Goal: Use online tool/utility: Use online tool/utility

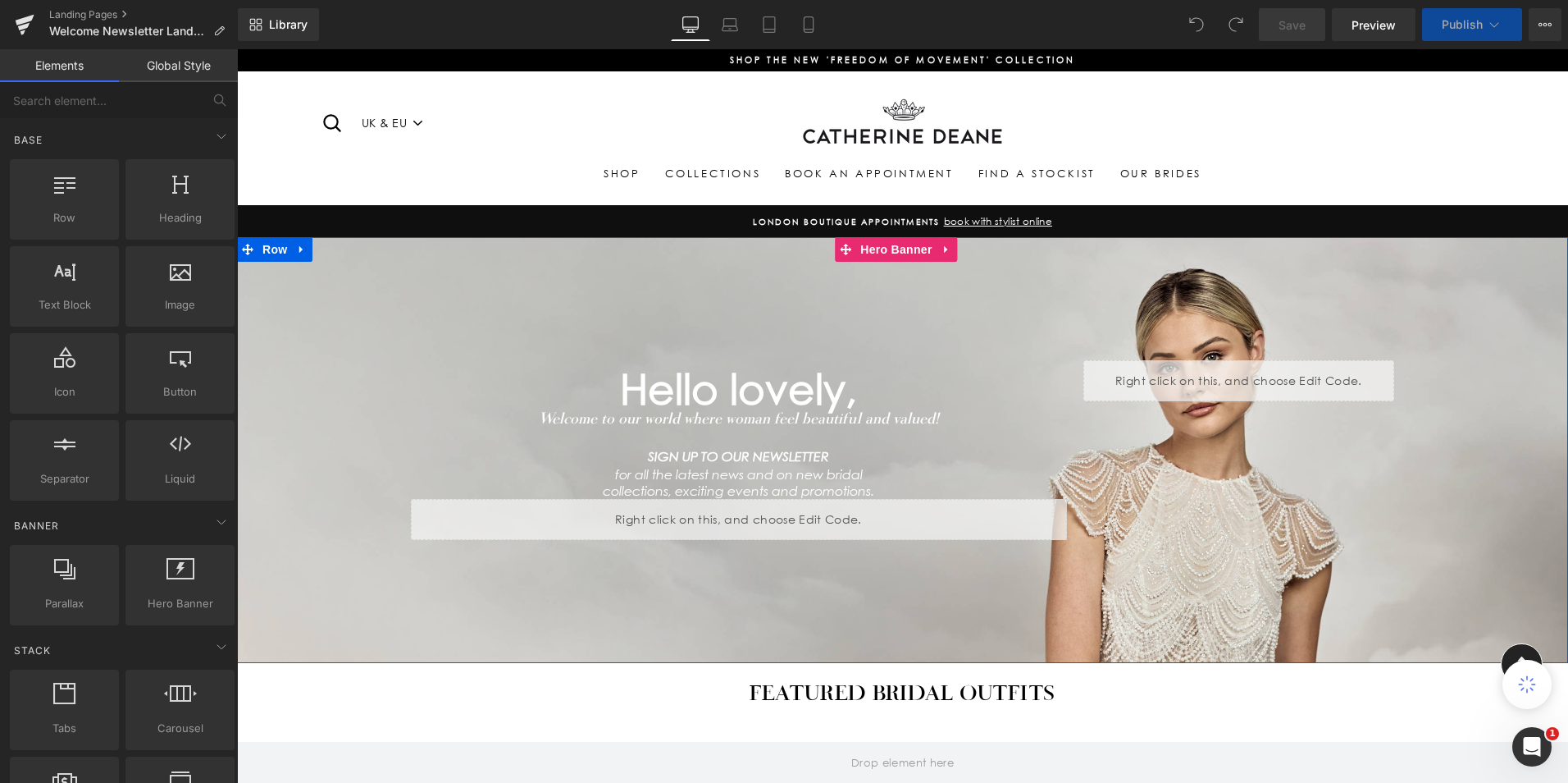
click at [624, 307] on div "Hello lovely, Heading Welcome to our world where woman feel beautiful and value…" at bounding box center [903, 449] width 984 height 426
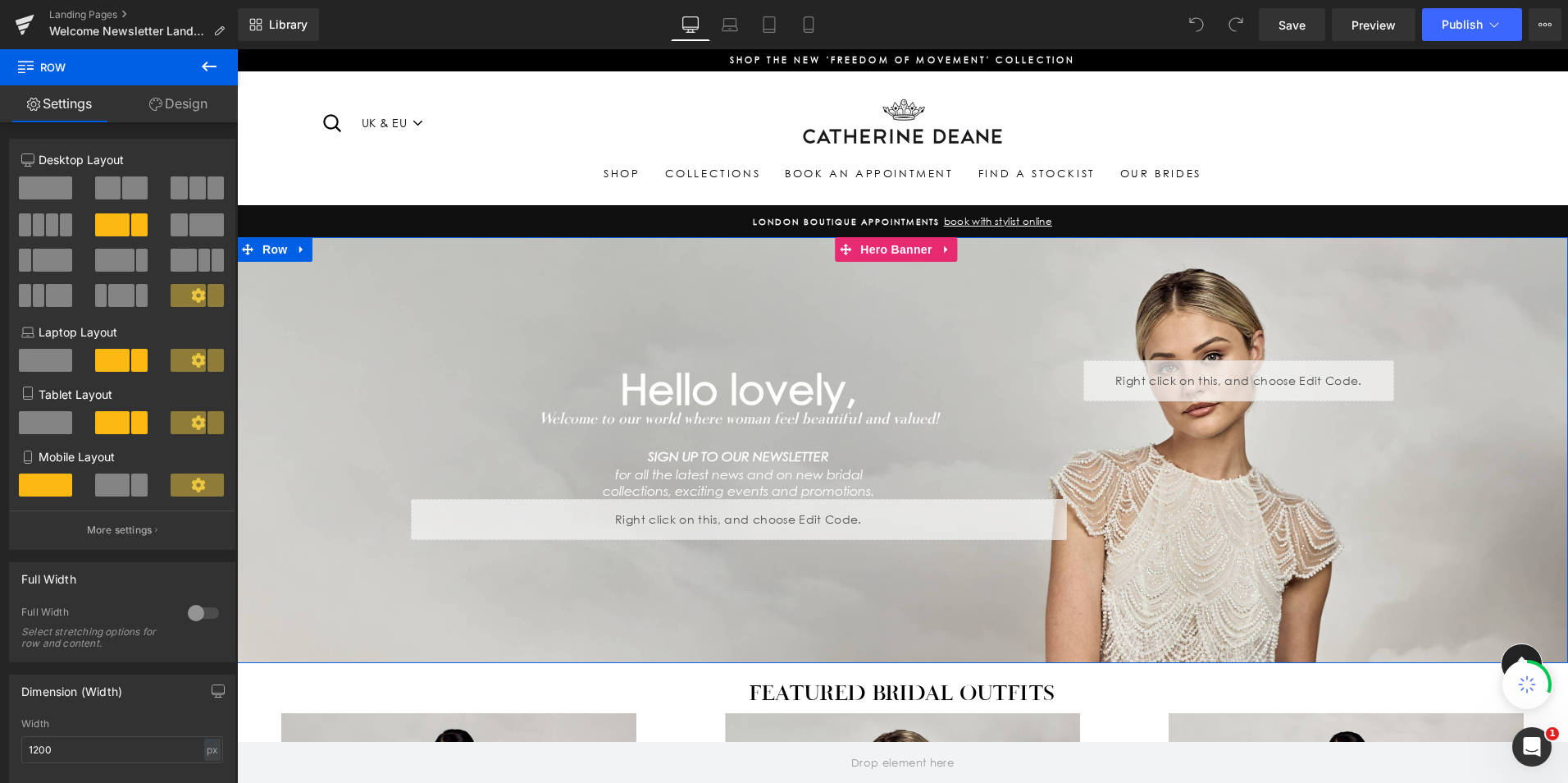
click at [758, 311] on div "Hello lovely, Heading Welcome to our world where woman feel beautiful and value…" at bounding box center [903, 449] width 984 height 426
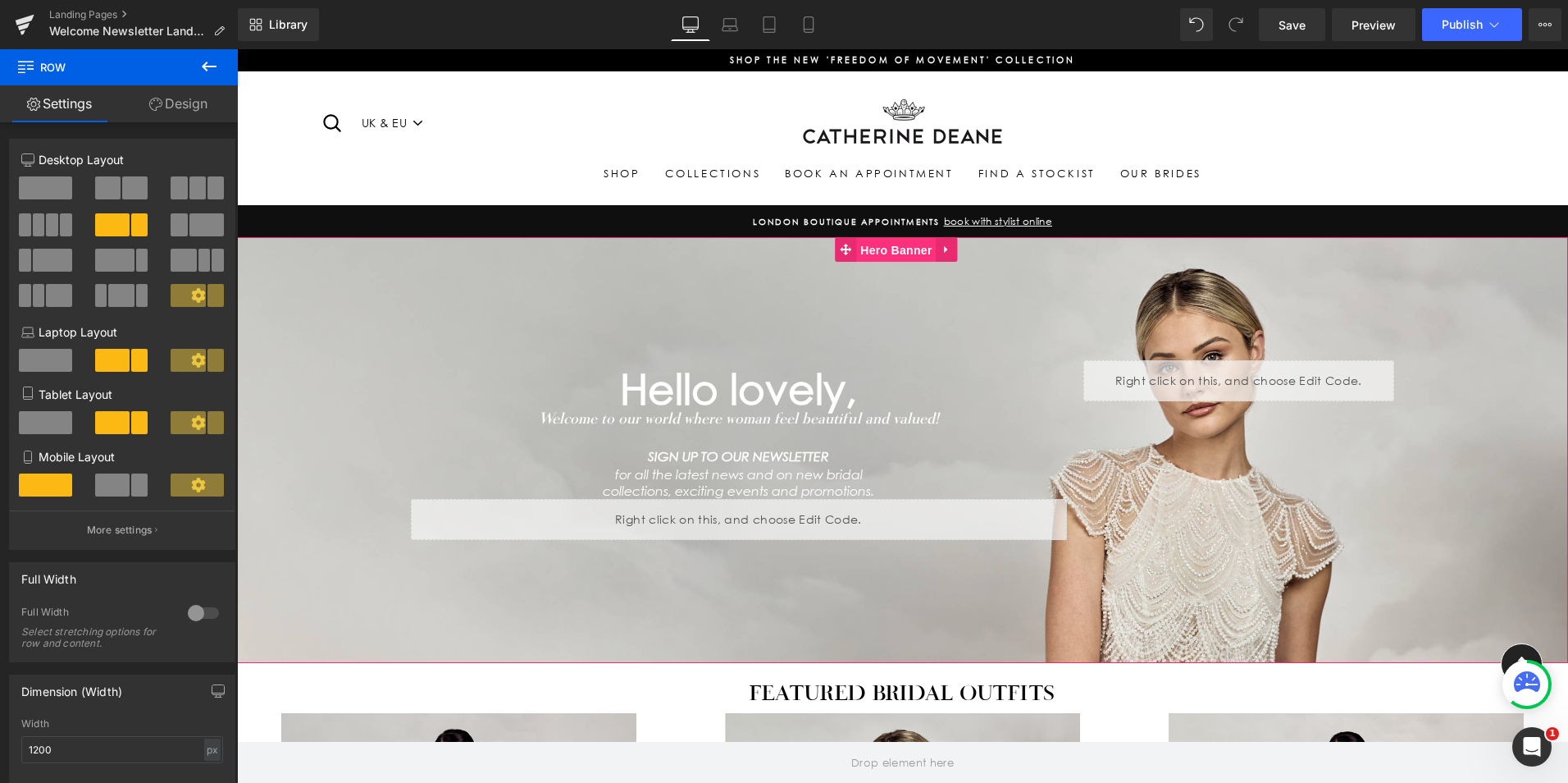
click at [905, 246] on span "Hero Banner" at bounding box center [896, 250] width 79 height 25
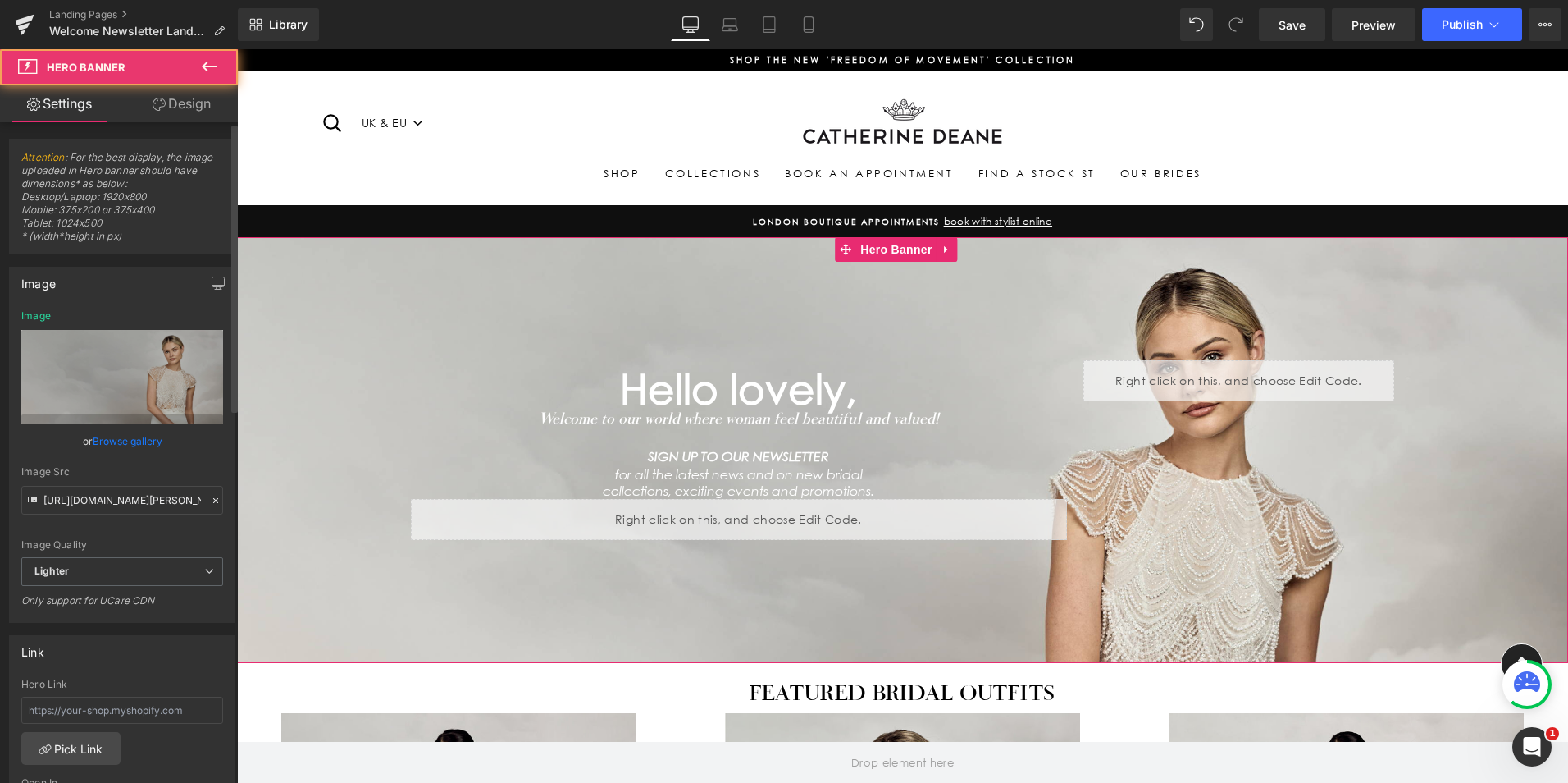
click at [108, 455] on link "Browse gallery" at bounding box center [128, 441] width 70 height 29
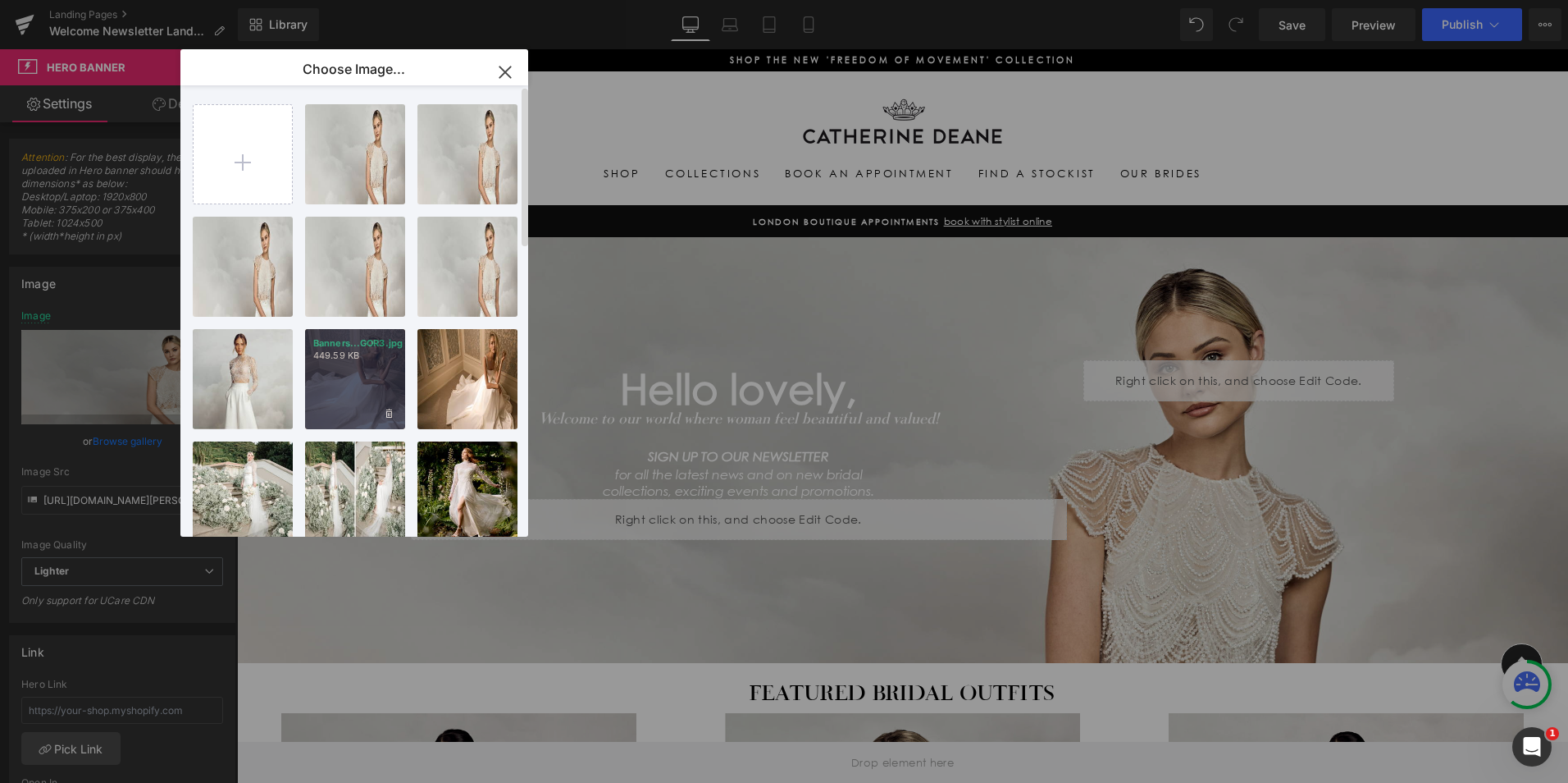
click at [344, 387] on div "Banners...GOR3.jpg 449.59 KB" at bounding box center [355, 379] width 100 height 100
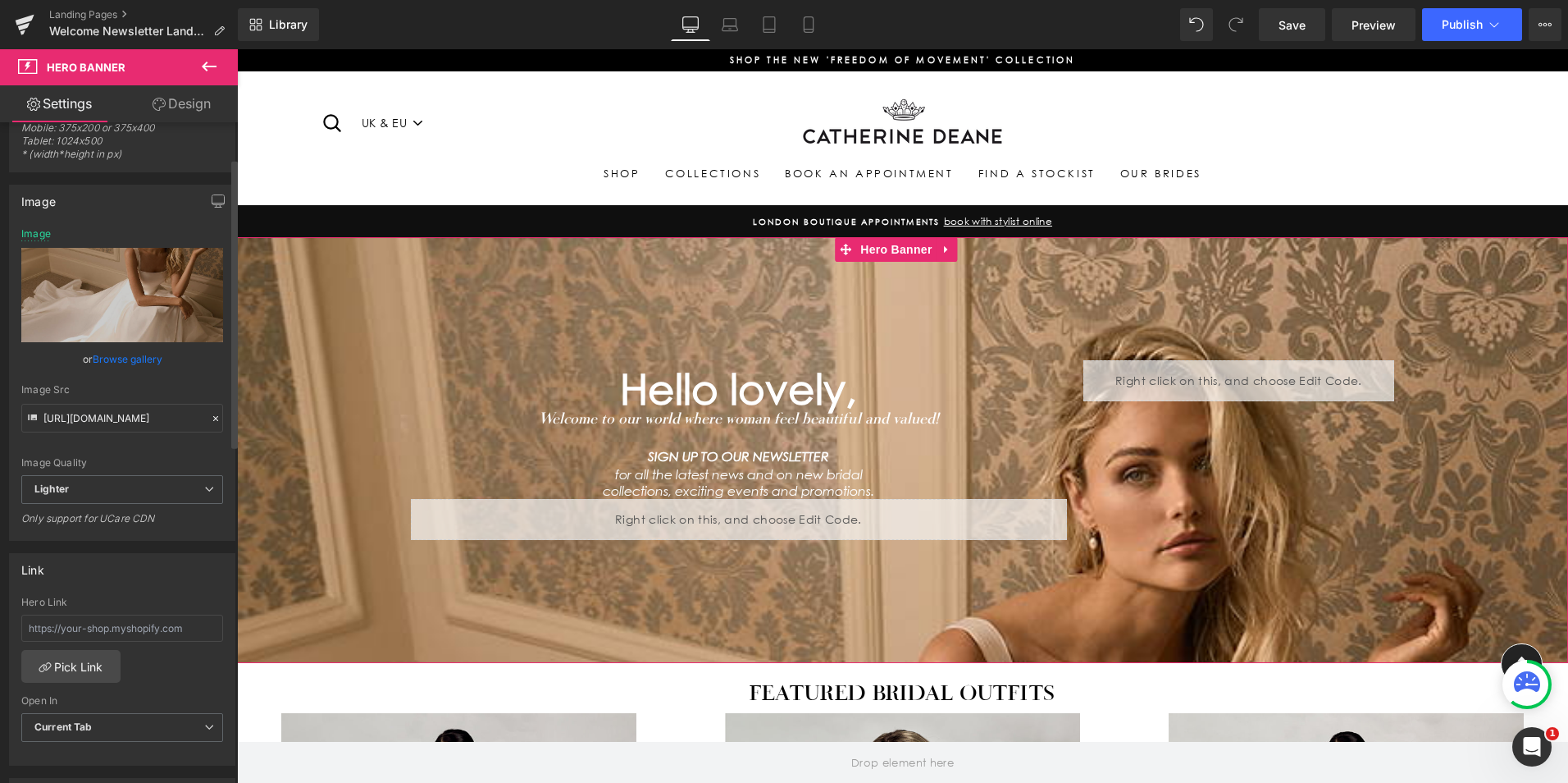
click at [145, 354] on link "Browse gallery" at bounding box center [128, 359] width 70 height 29
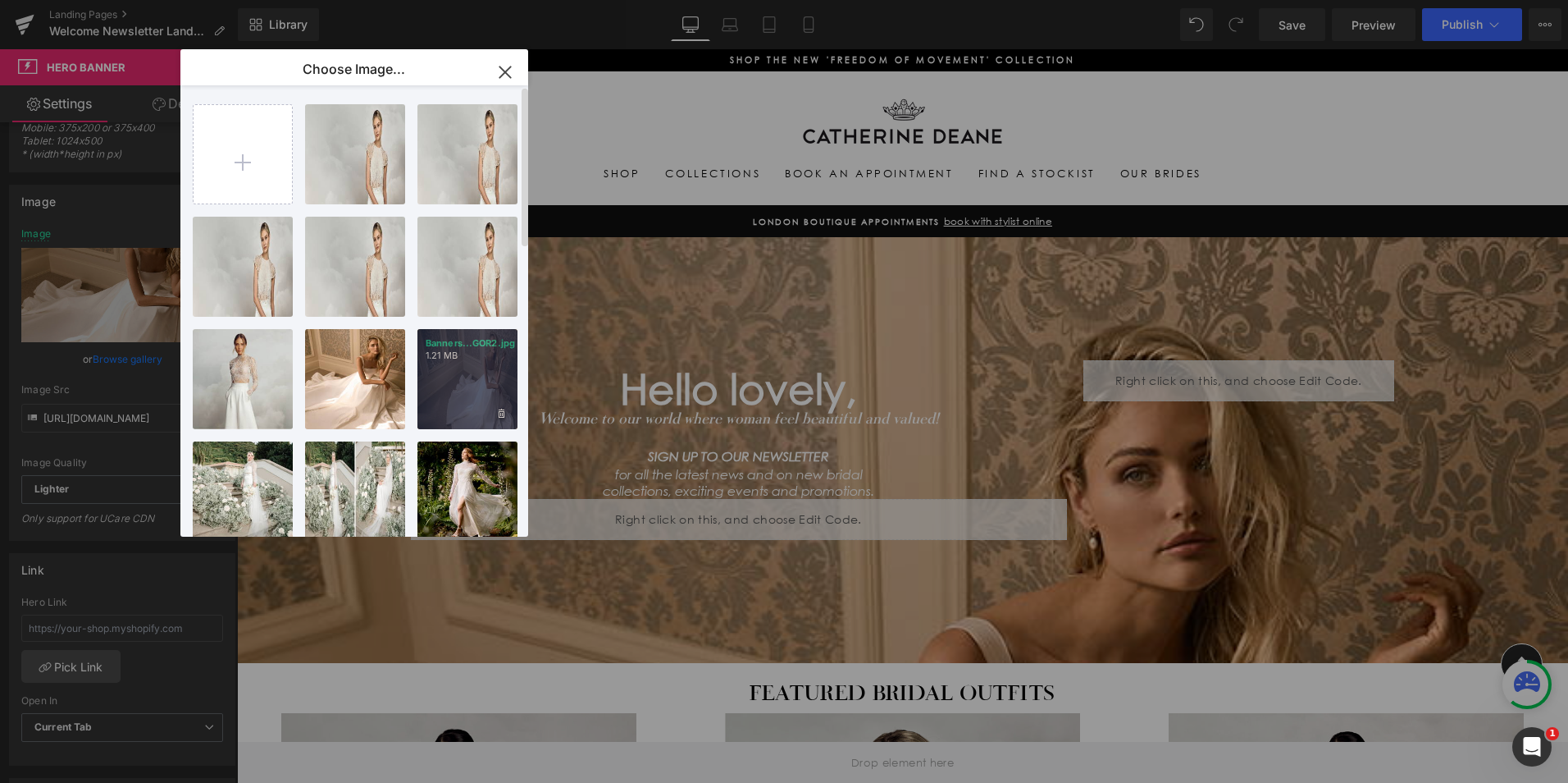
click at [445, 355] on p "1.21 MB" at bounding box center [467, 356] width 84 height 13
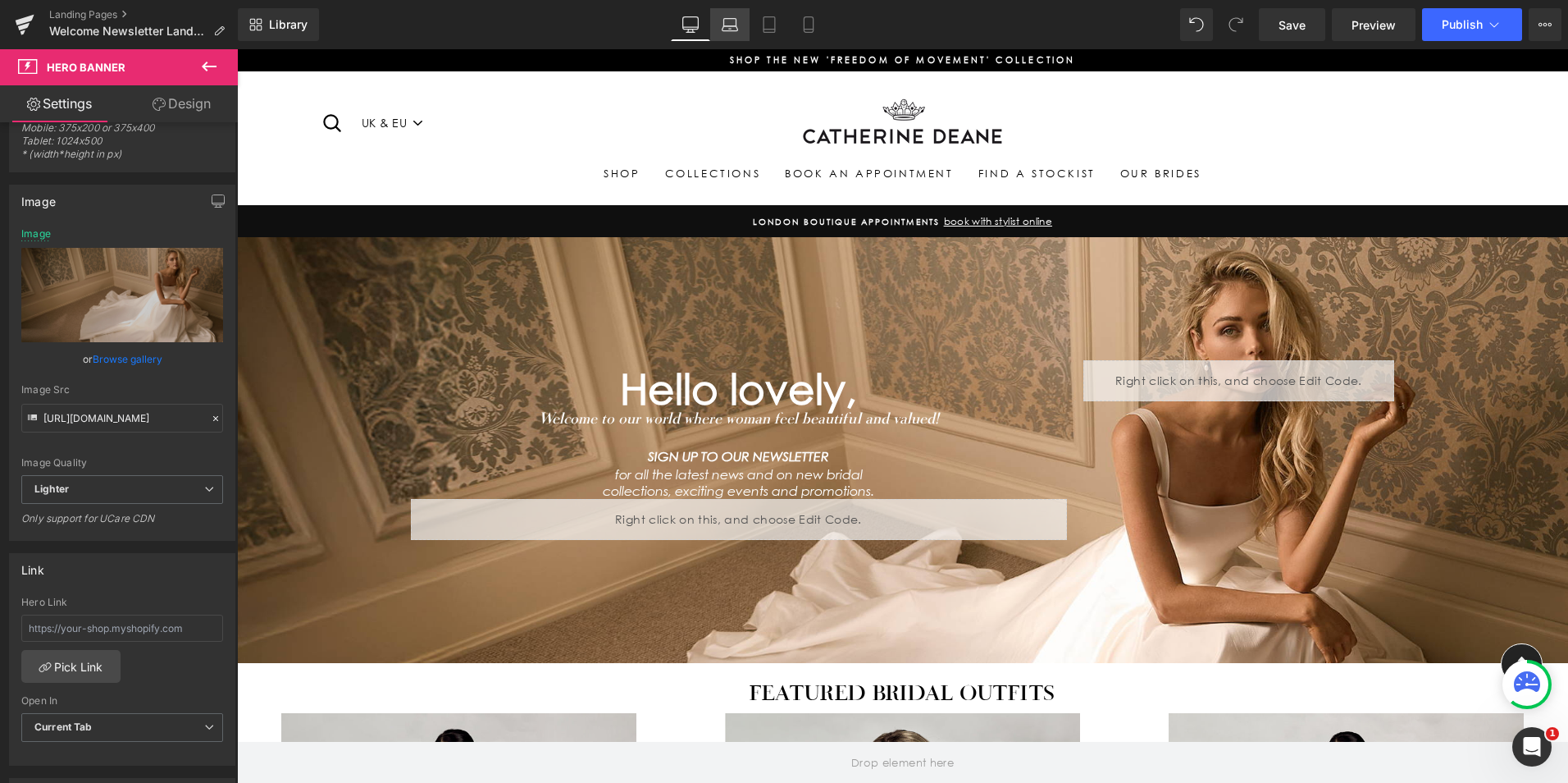
click at [723, 23] on icon at bounding box center [730, 25] width 16 height 16
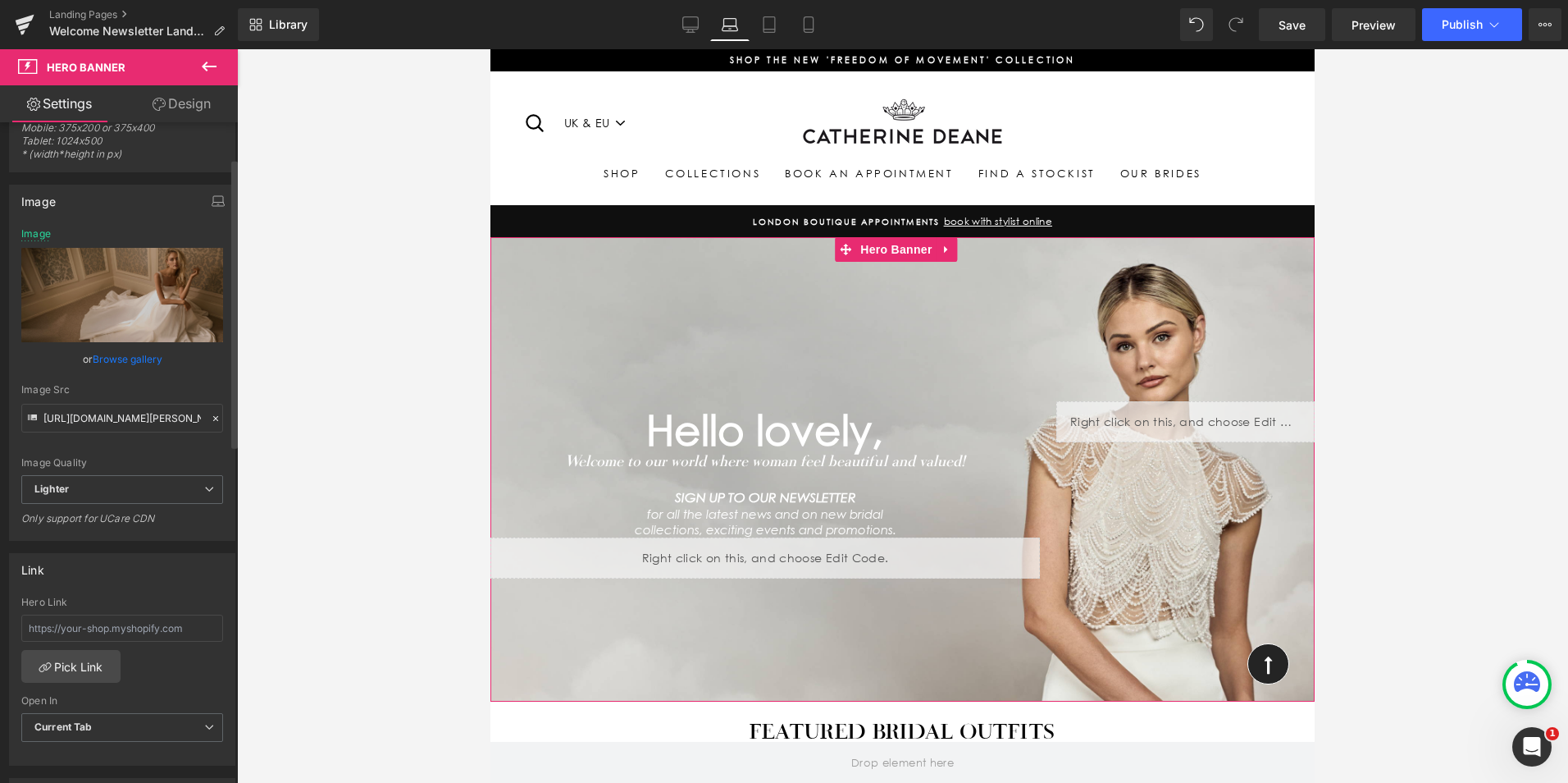
click at [141, 359] on link "Browse gallery" at bounding box center [128, 359] width 70 height 29
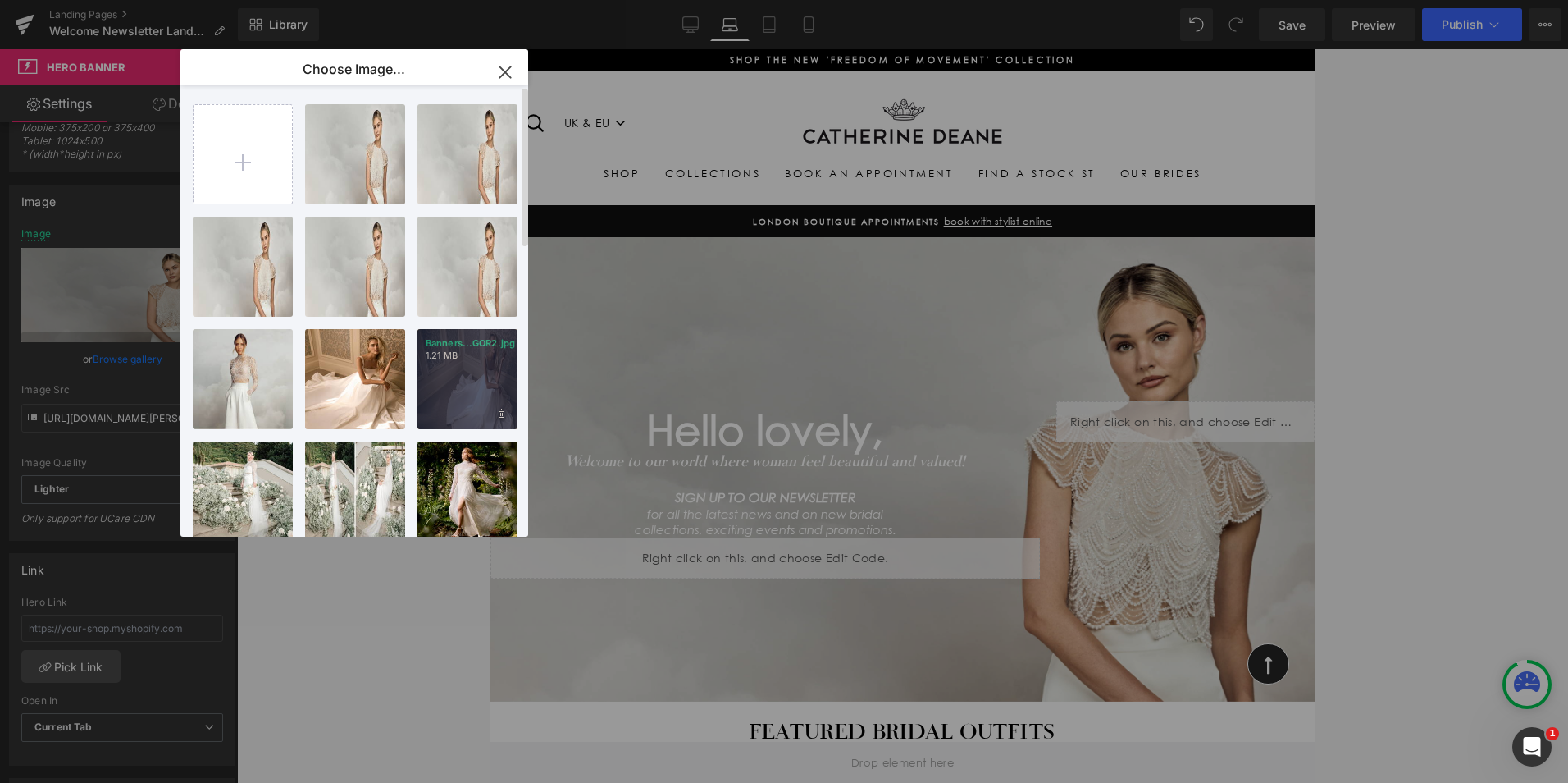
click at [476, 370] on div "Banners...GOR2.jpg 1.21 MB" at bounding box center [467, 379] width 100 height 100
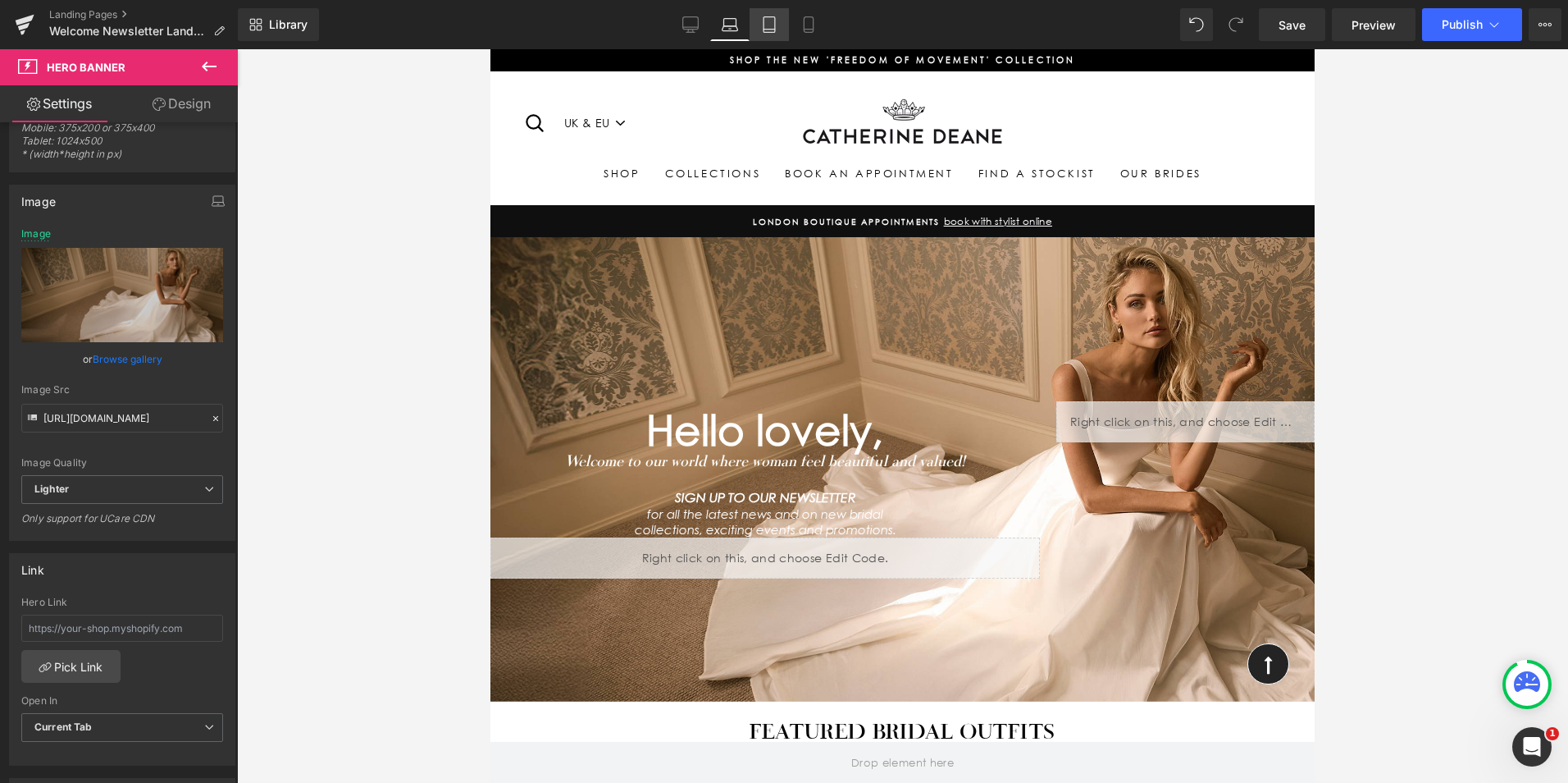
click at [778, 26] on icon at bounding box center [770, 25] width 16 height 16
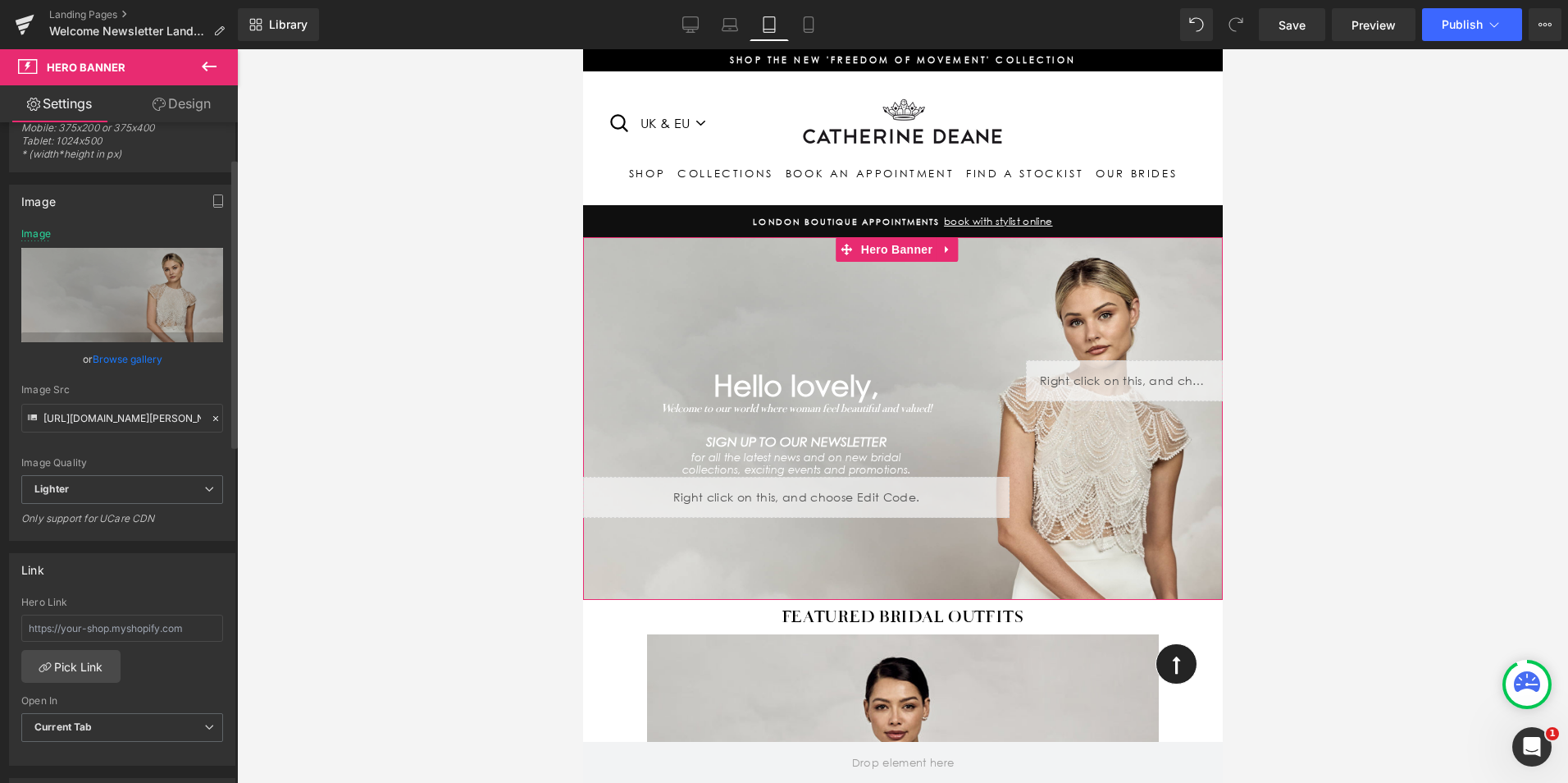
click at [134, 352] on link "Browse gallery" at bounding box center [128, 359] width 70 height 29
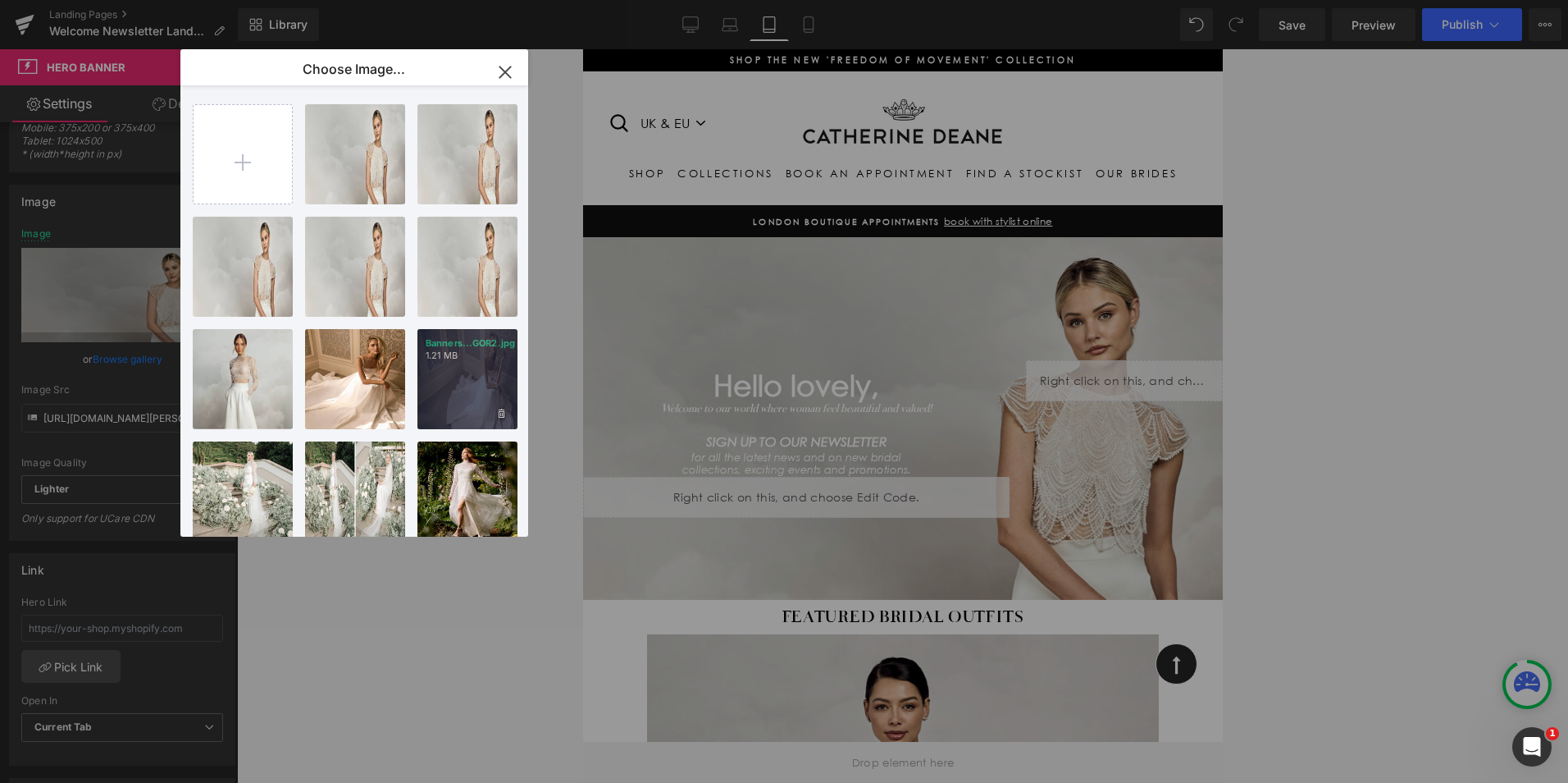
click at [448, 355] on p "1.21 MB" at bounding box center [467, 356] width 84 height 13
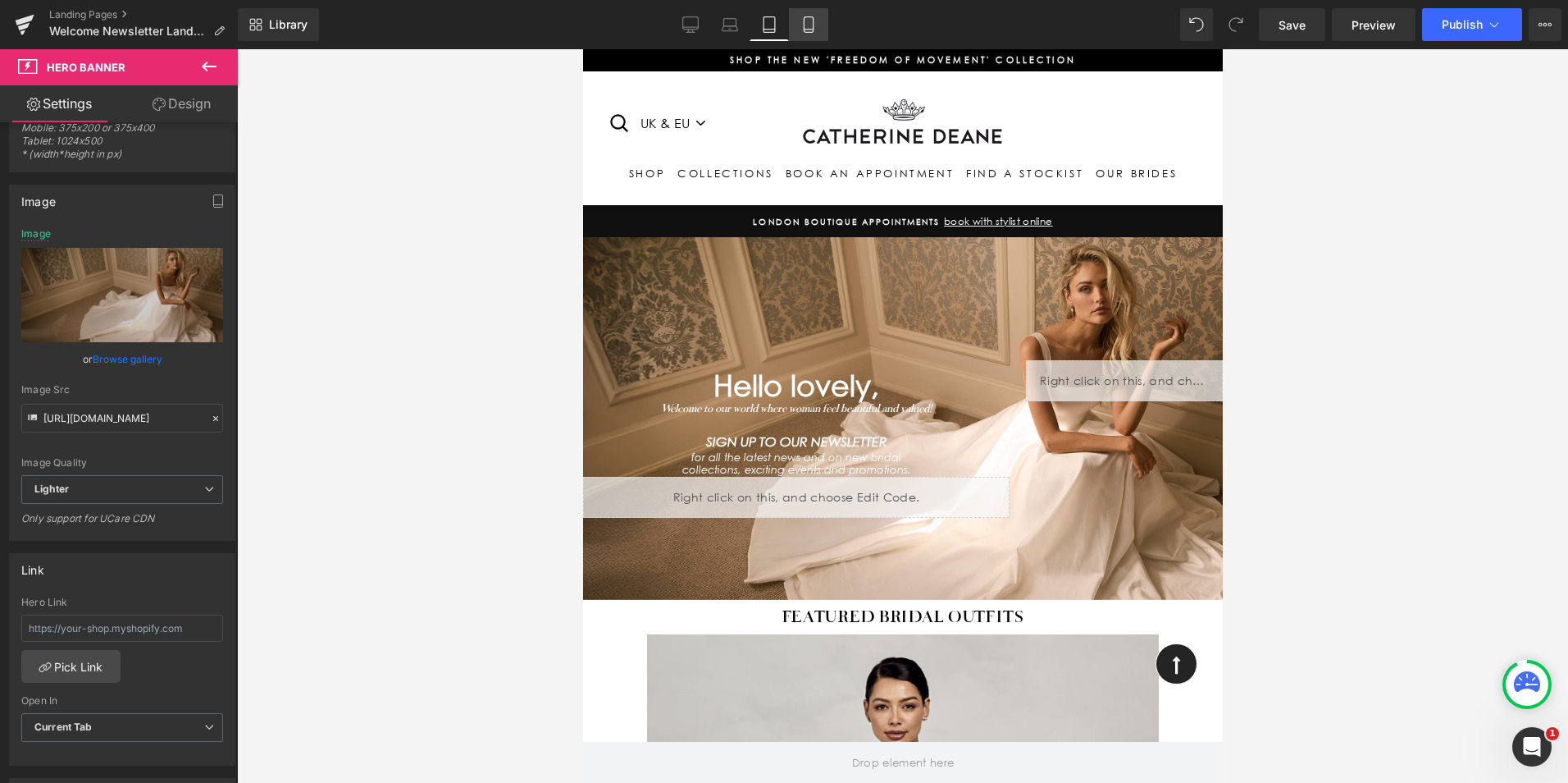
click at [799, 26] on link "Mobile" at bounding box center [808, 25] width 39 height 33
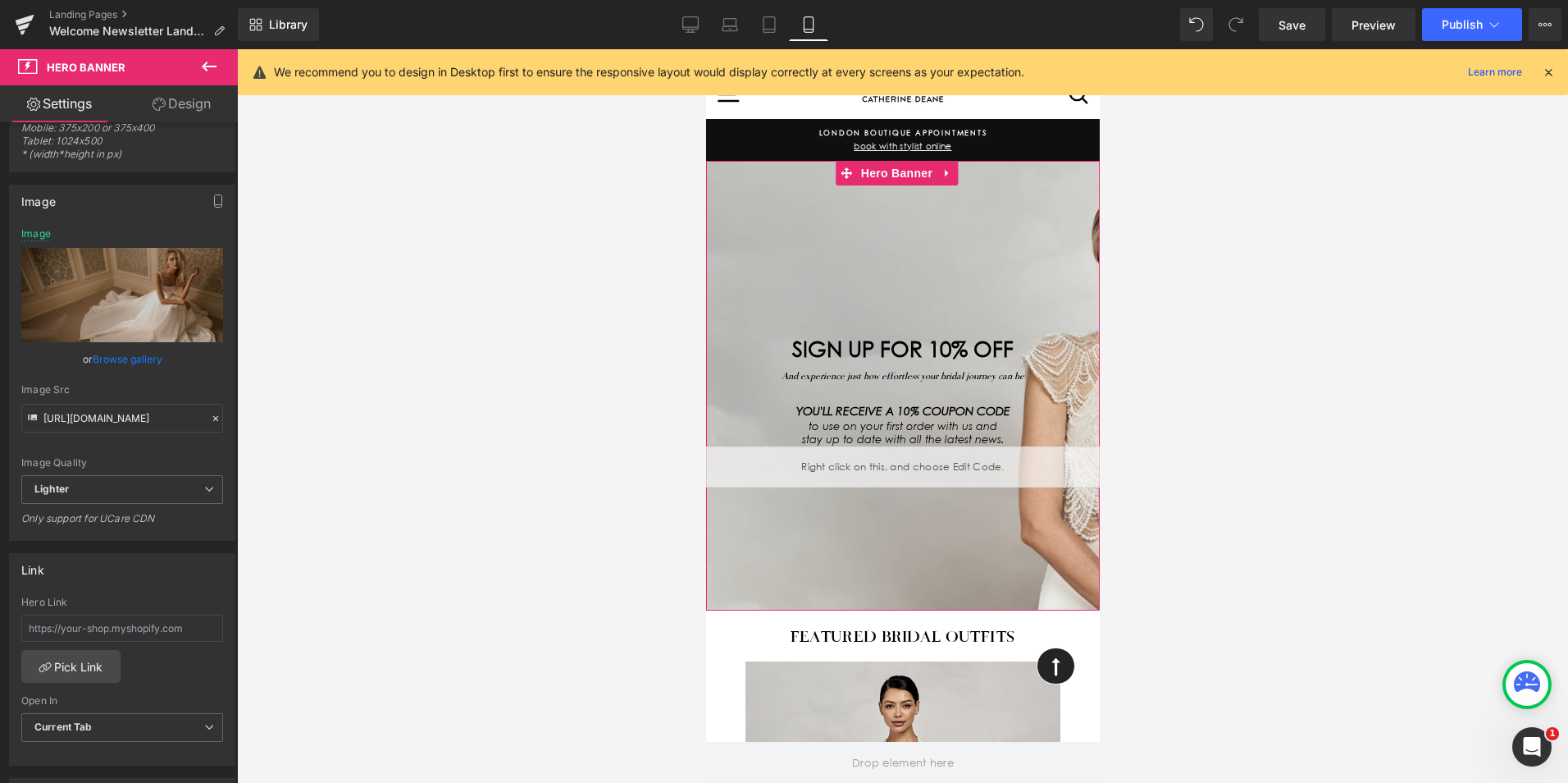
type input "[URL][DOMAIN_NAME]"
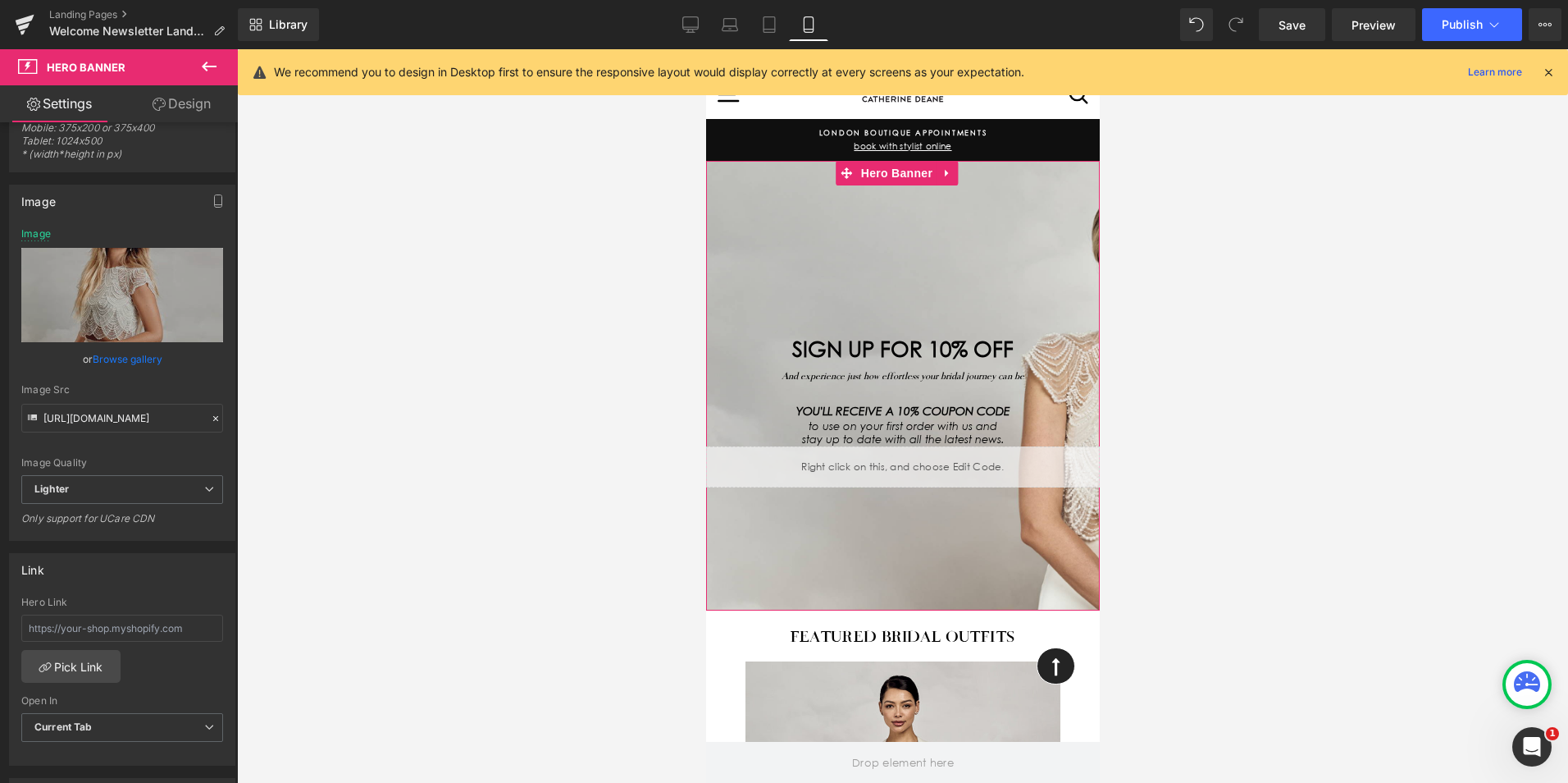
click at [764, 256] on div at bounding box center [902, 385] width 394 height 448
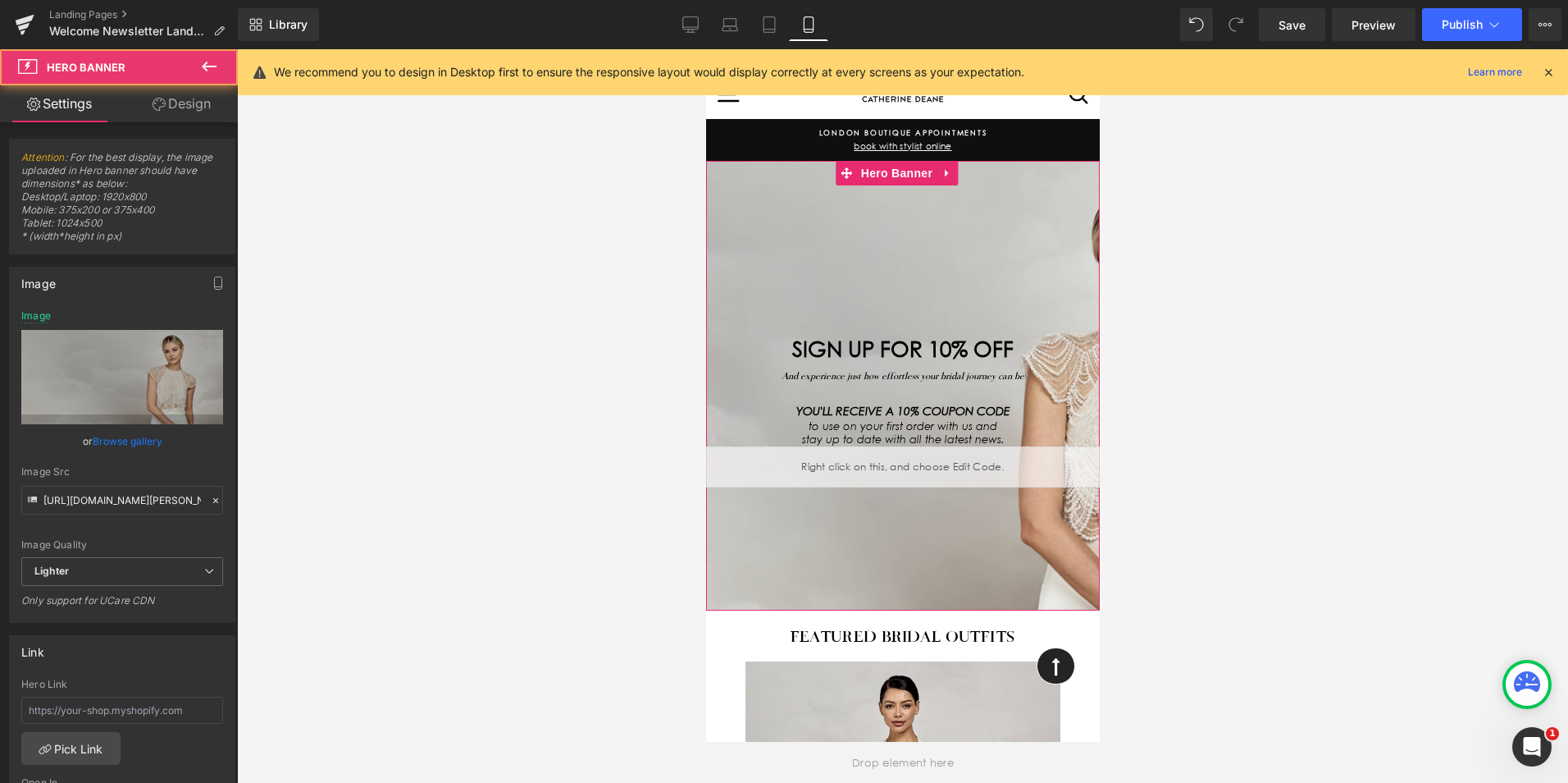
click at [102, 442] on link "Browse gallery" at bounding box center [128, 441] width 70 height 29
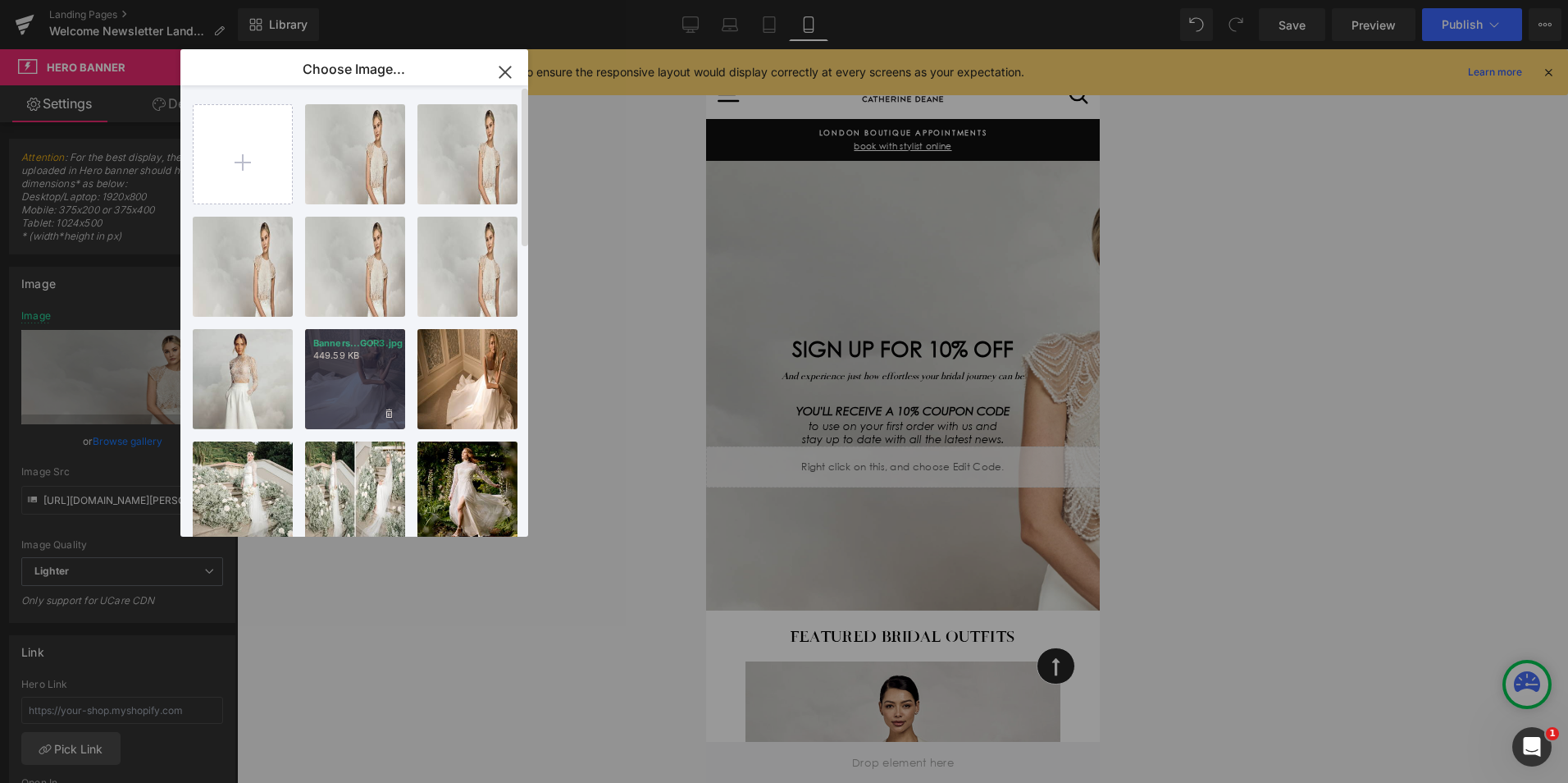
click at [355, 379] on div "Banners...GOR3.jpg 449.59 KB" at bounding box center [355, 379] width 100 height 100
type input "[URL][DOMAIN_NAME]"
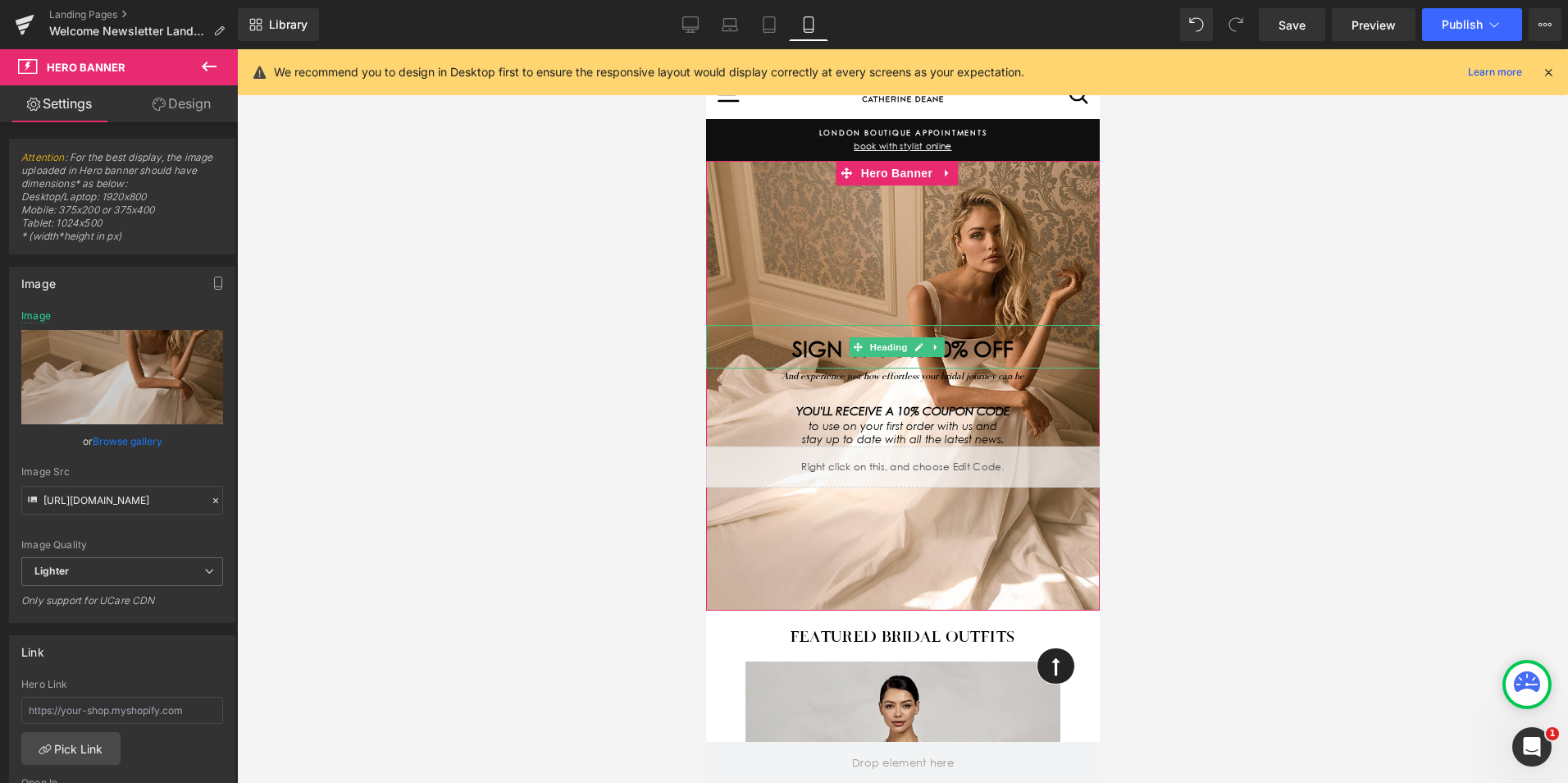
click at [780, 335] on div "SIGN UP FOR 10% OFF" at bounding box center [902, 347] width 394 height 44
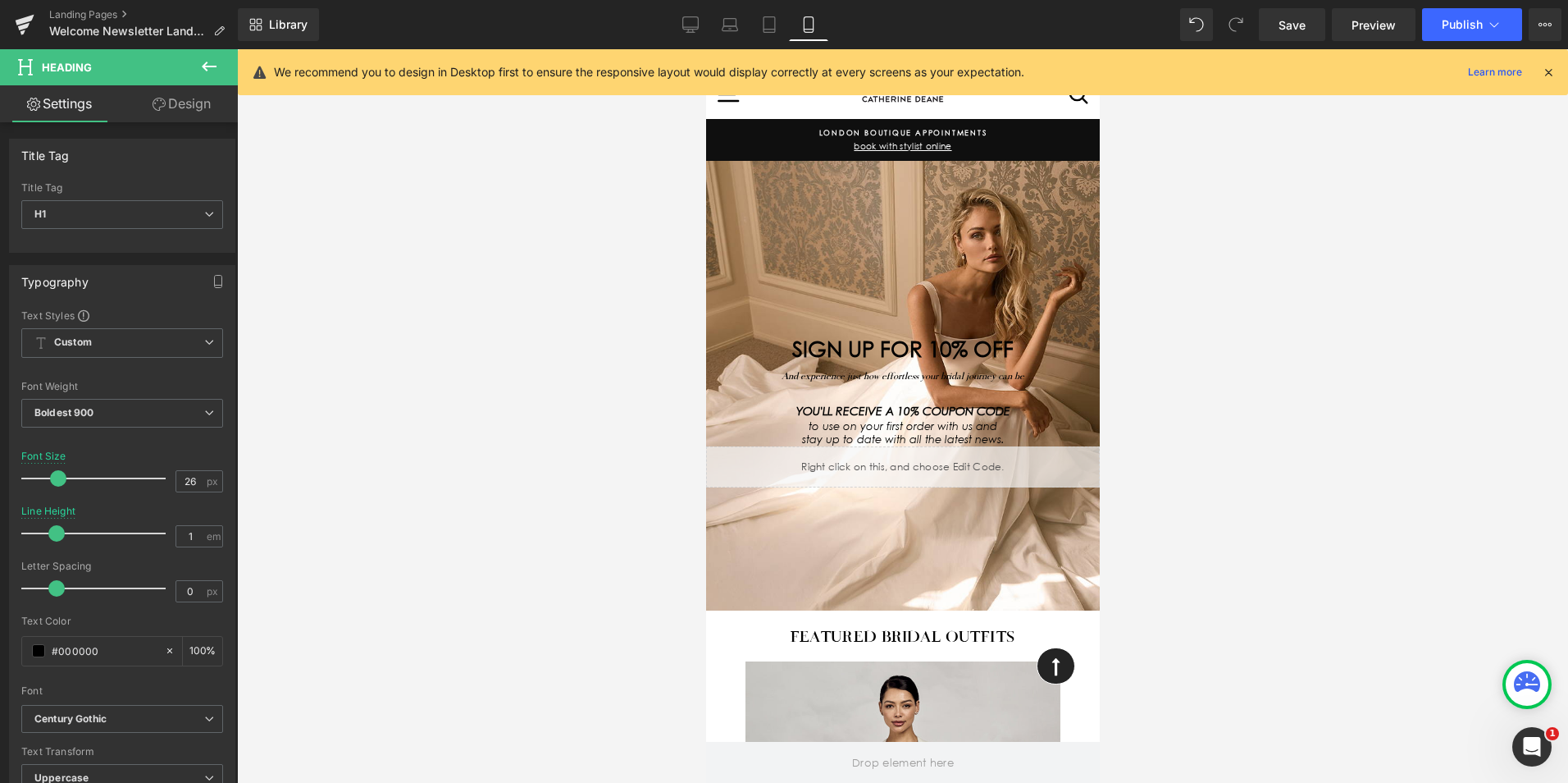
click at [183, 102] on link "Design" at bounding box center [181, 104] width 119 height 37
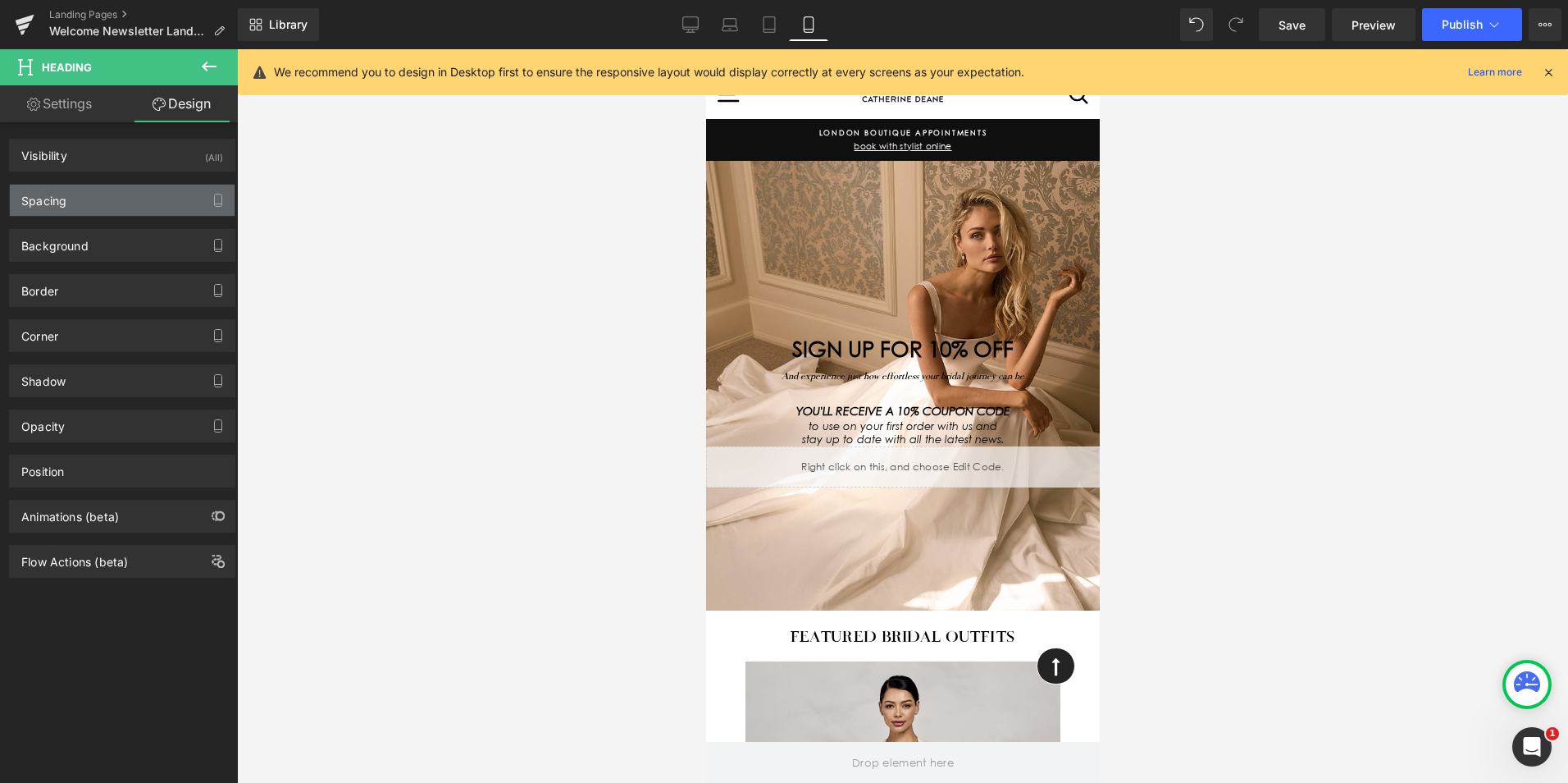
click at [95, 208] on div "Spacing" at bounding box center [122, 201] width 225 height 31
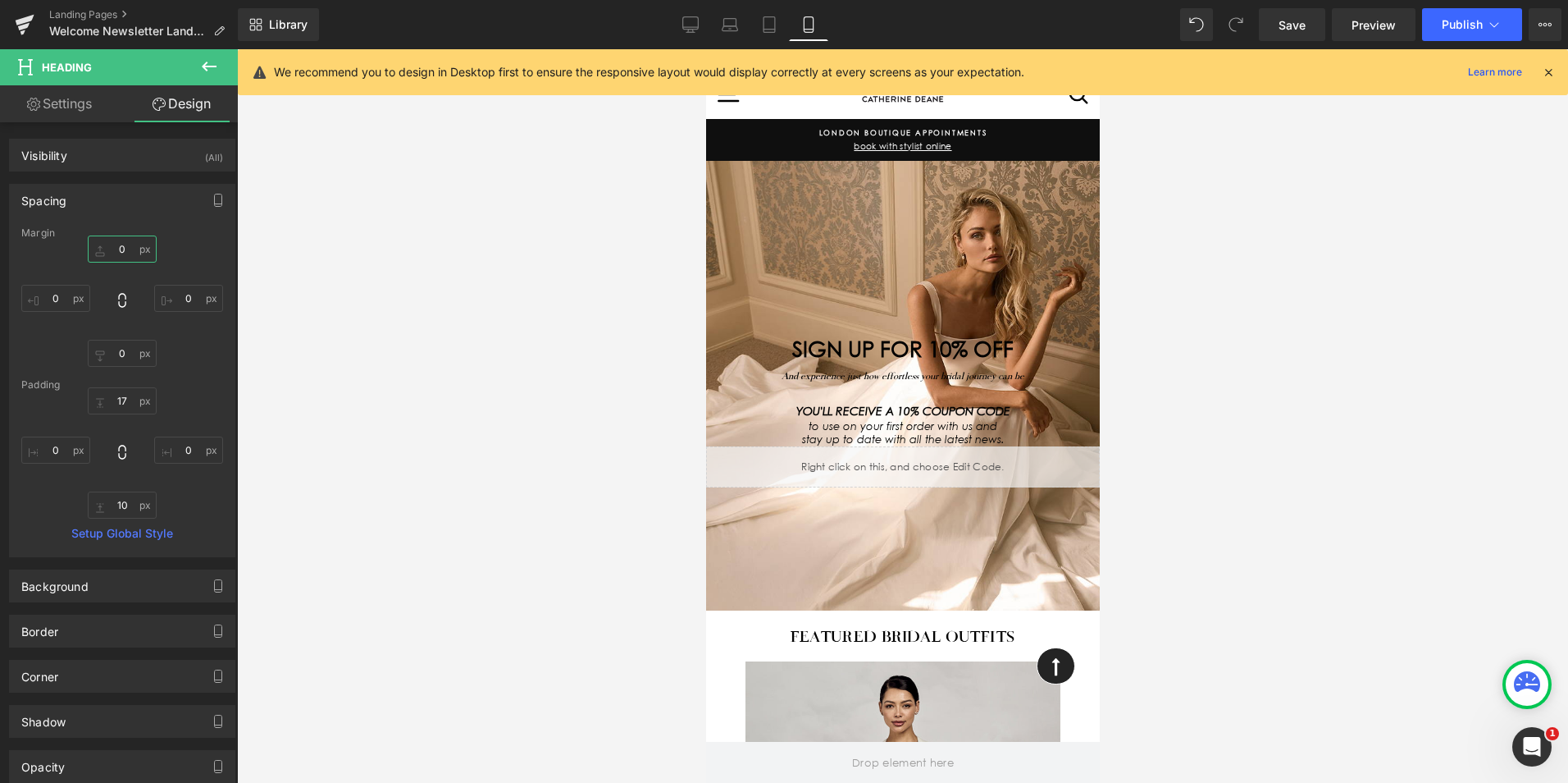
click at [126, 253] on input "0" at bounding box center [122, 249] width 69 height 27
type input "200"
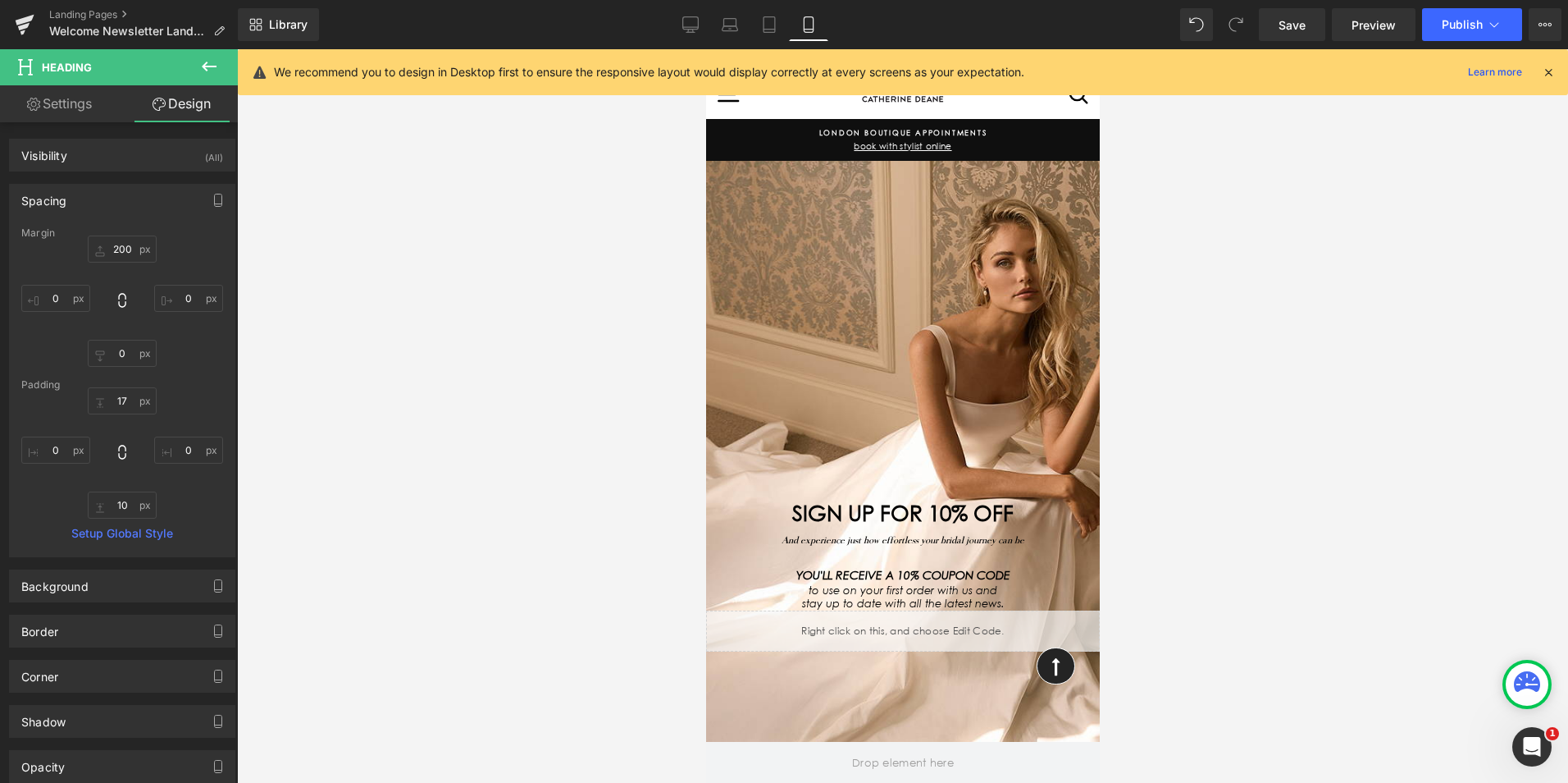
click at [1289, 473] on div at bounding box center [902, 416] width 1331 height 734
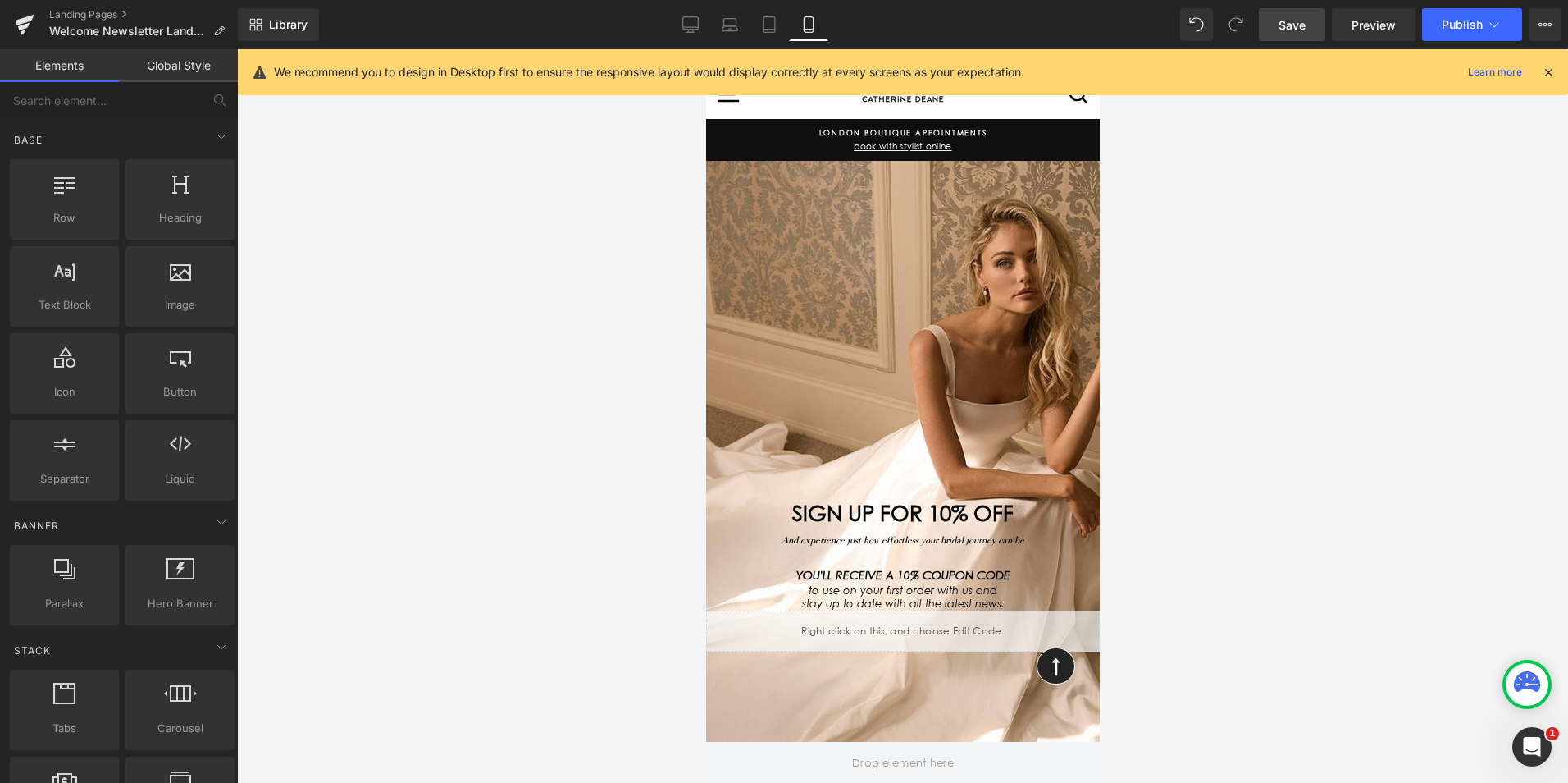
click at [1289, 25] on span "Save" at bounding box center [1293, 25] width 27 height 17
click at [693, 30] on icon at bounding box center [690, 31] width 5 height 4
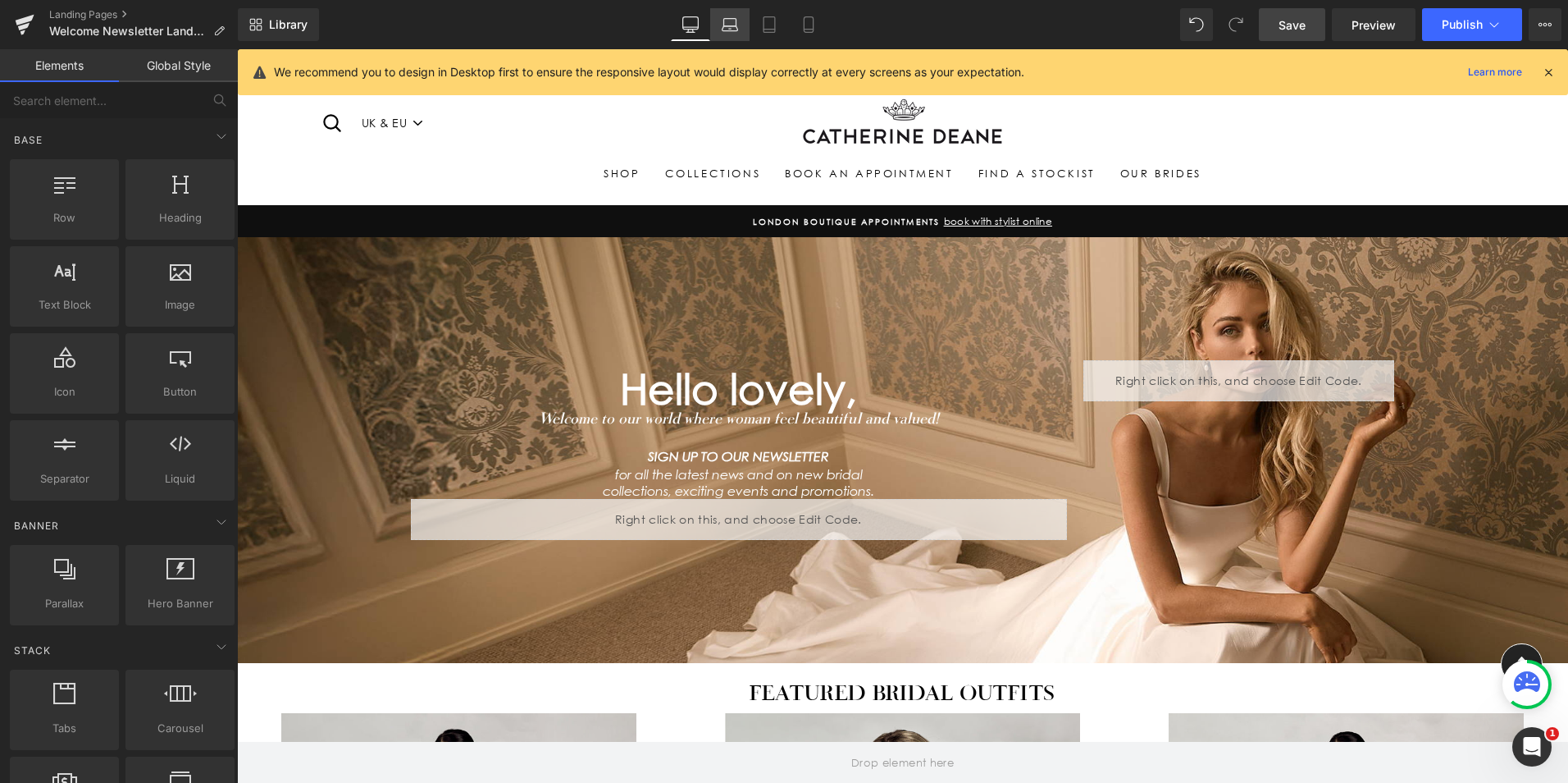
scroll to position [114, 0]
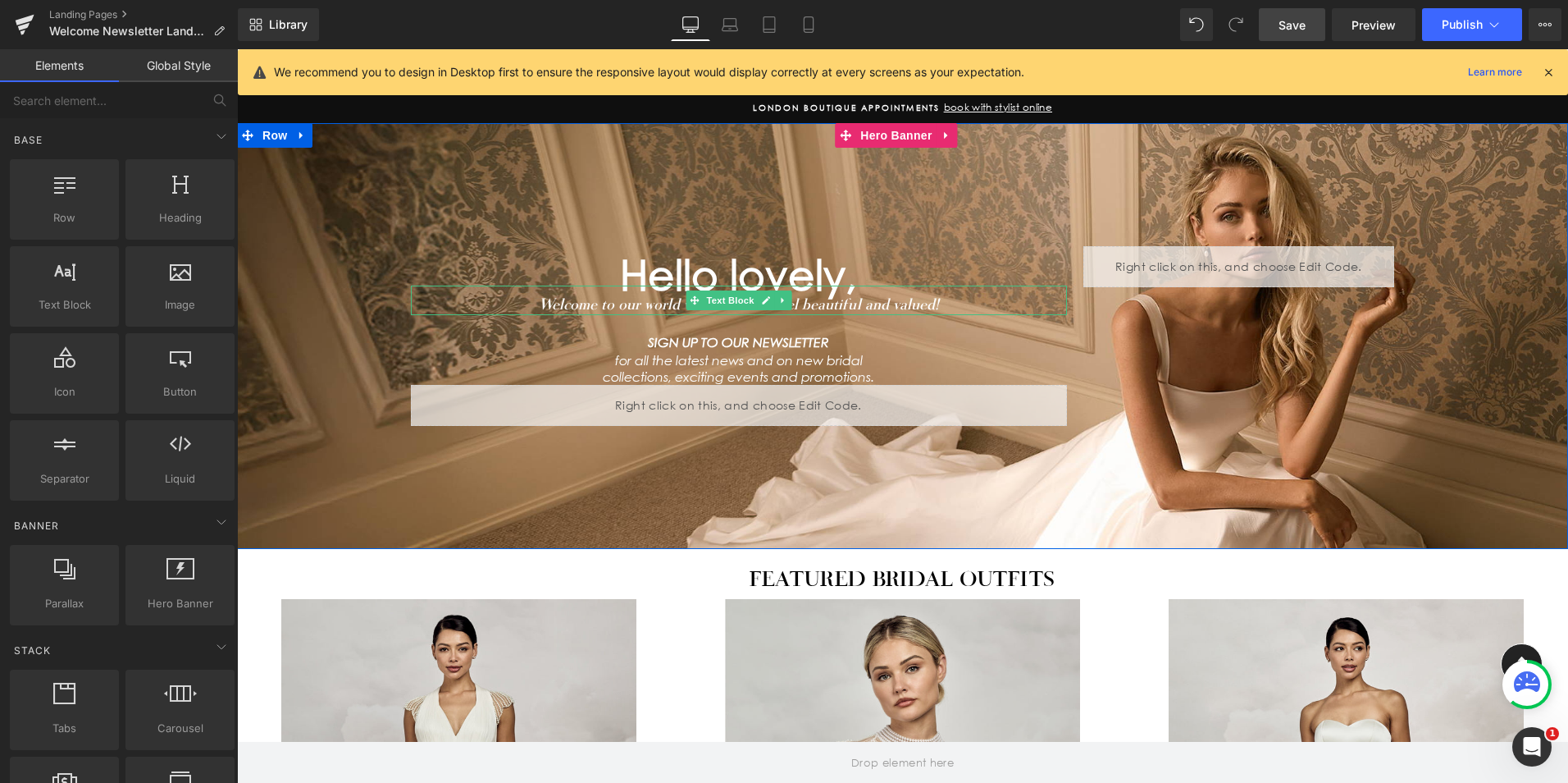
drag, startPoint x: 910, startPoint y: 305, endPoint x: 708, endPoint y: 283, distance: 203.2
click at [910, 305] on icon "Welcome to our world where woman feel beautiful and valued!" at bounding box center [739, 304] width 400 height 18
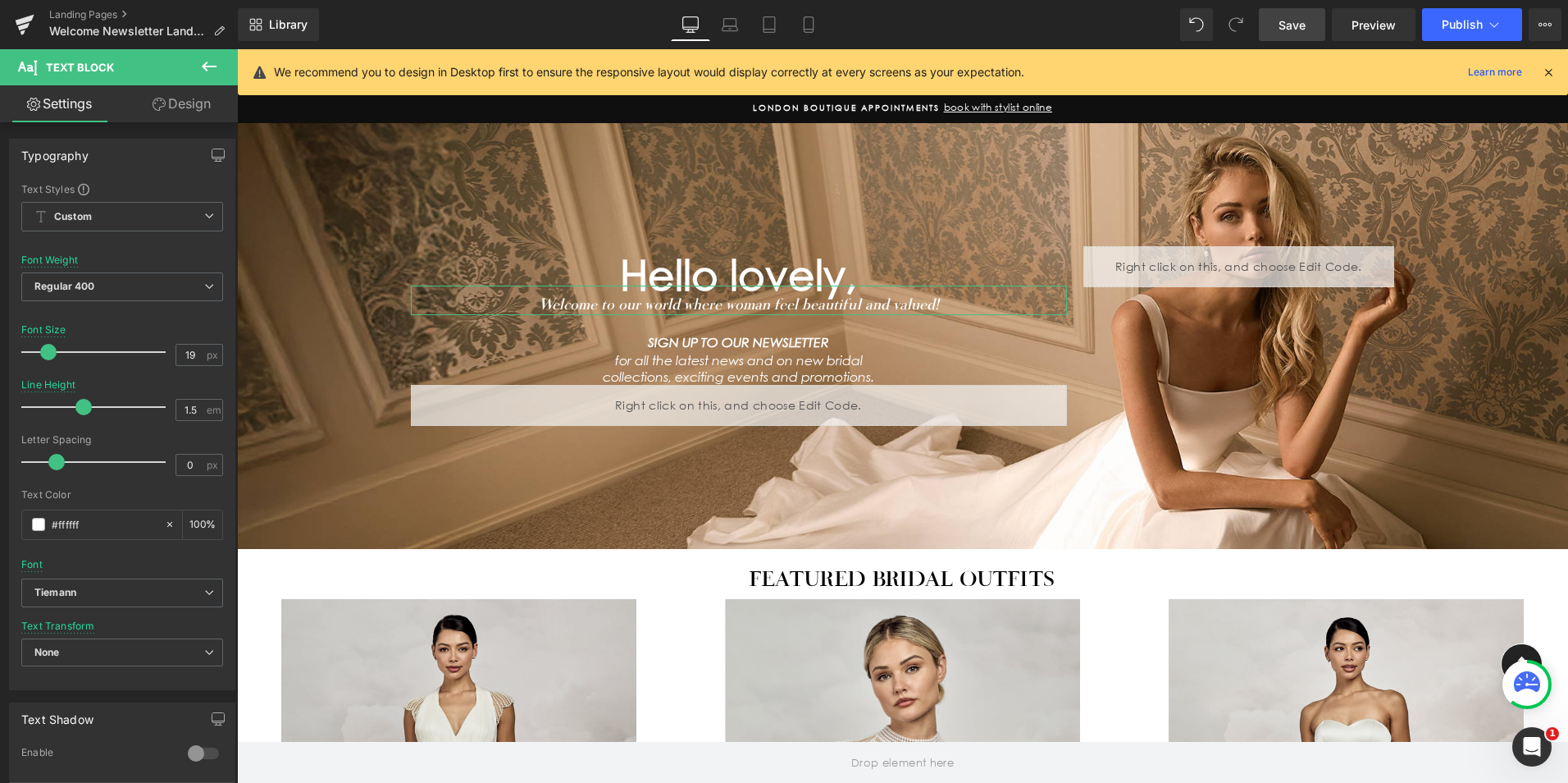
click at [168, 103] on link "Design" at bounding box center [181, 104] width 119 height 37
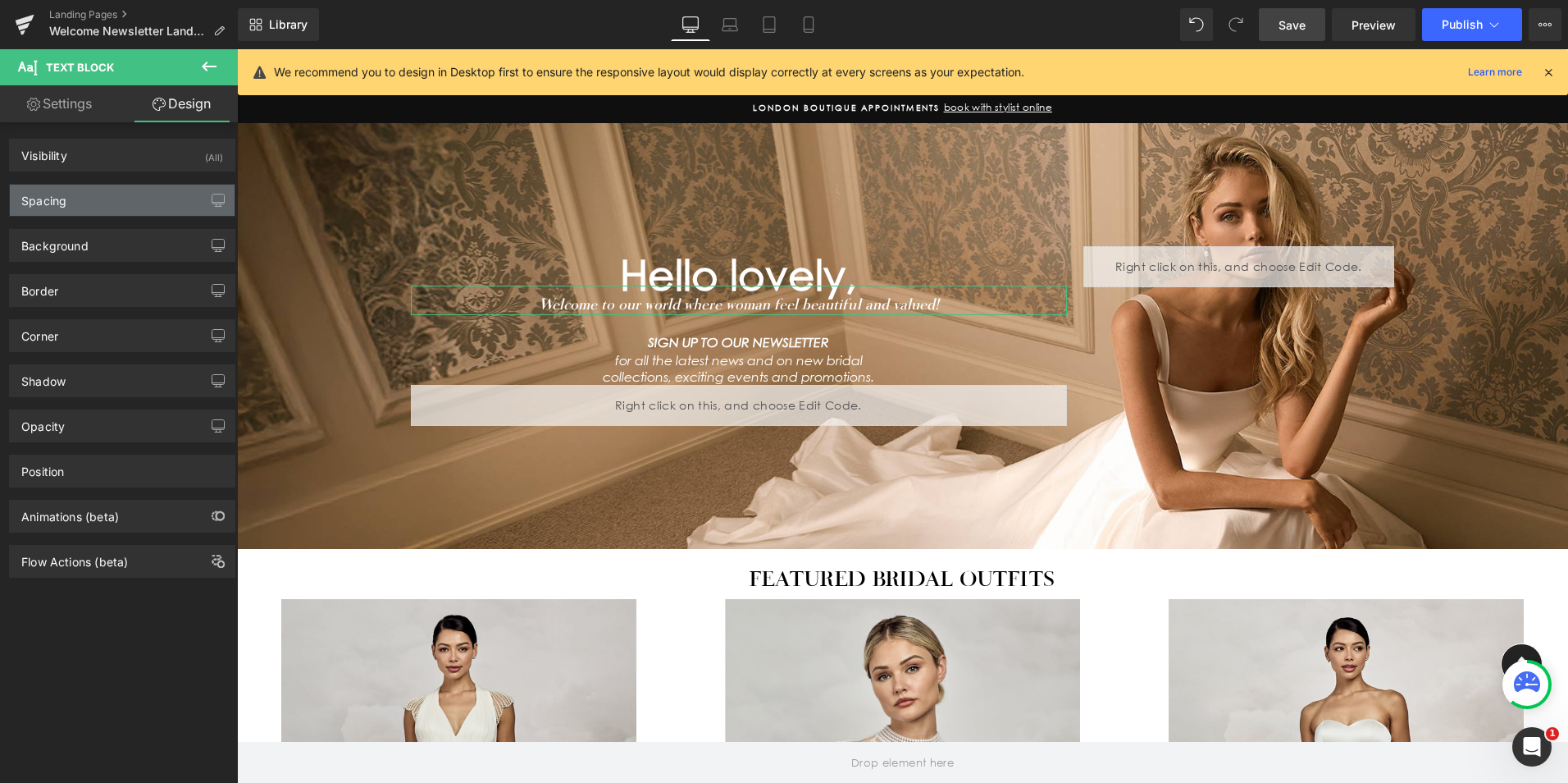
drag, startPoint x: 109, startPoint y: 209, endPoint x: 115, endPoint y: 215, distance: 8.5
click at [109, 209] on div "Spacing" at bounding box center [122, 201] width 225 height 31
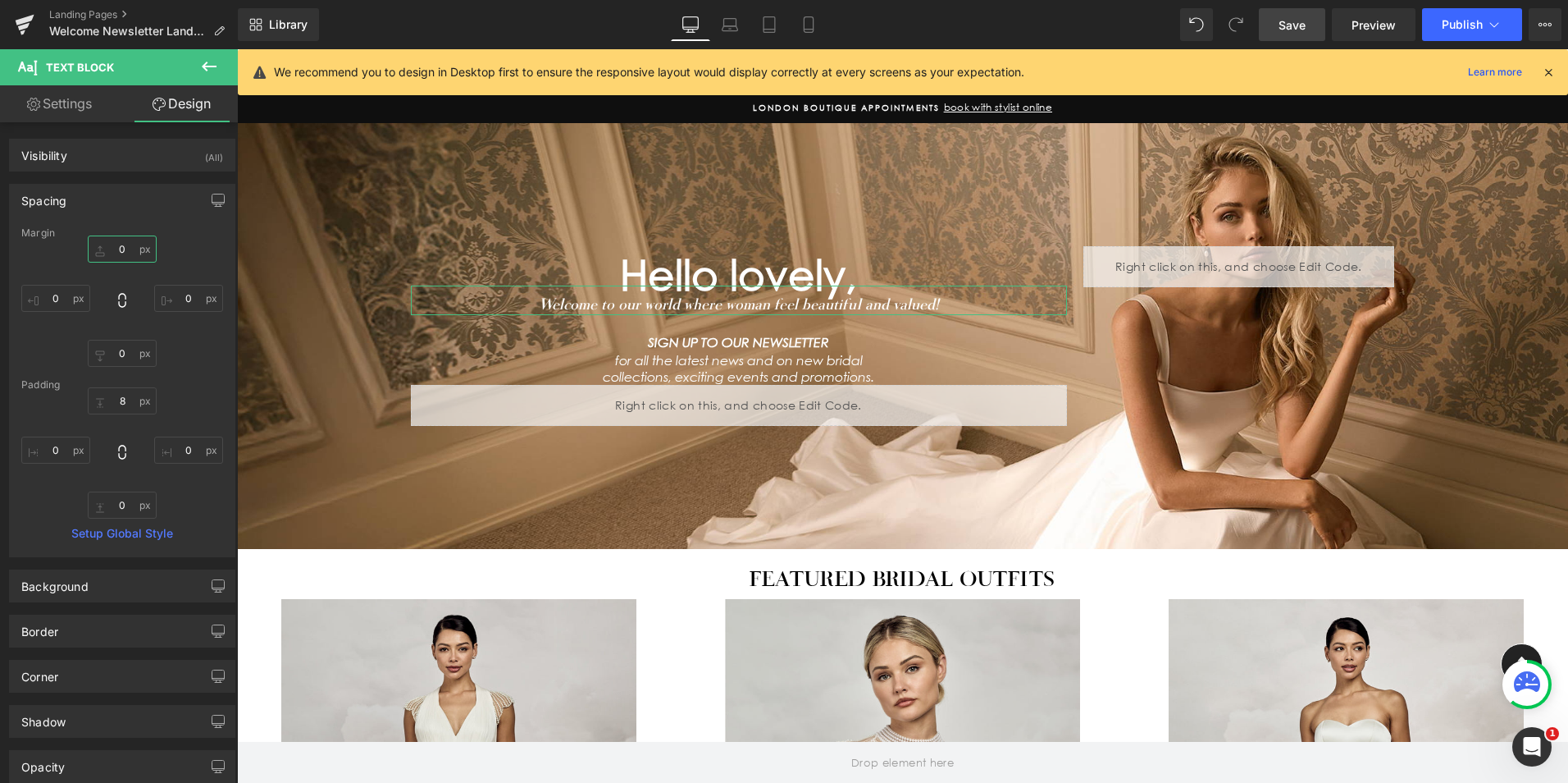
click at [128, 246] on input "0" at bounding box center [122, 249] width 69 height 27
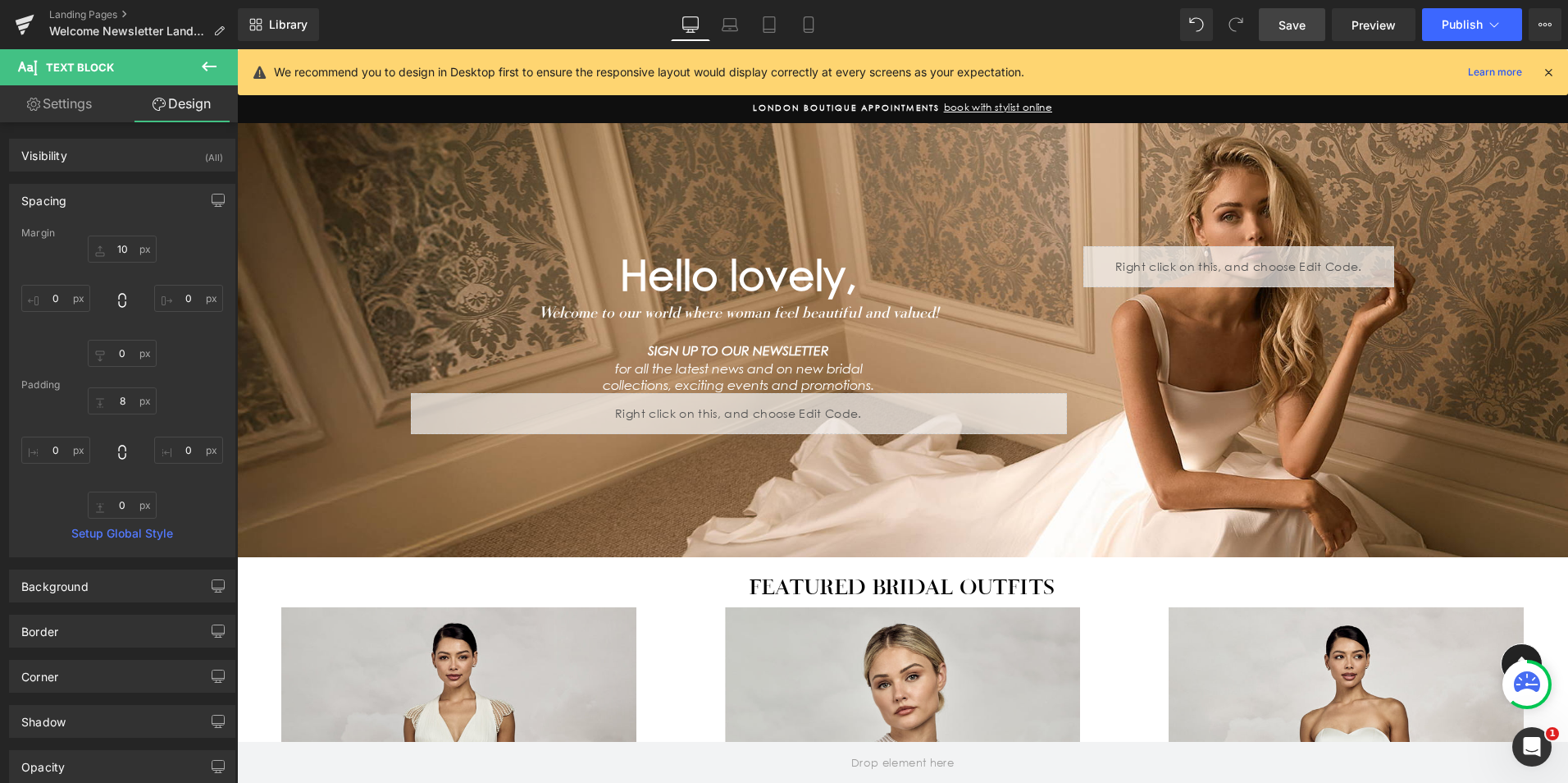
click at [1305, 22] on span "Save" at bounding box center [1293, 25] width 27 height 17
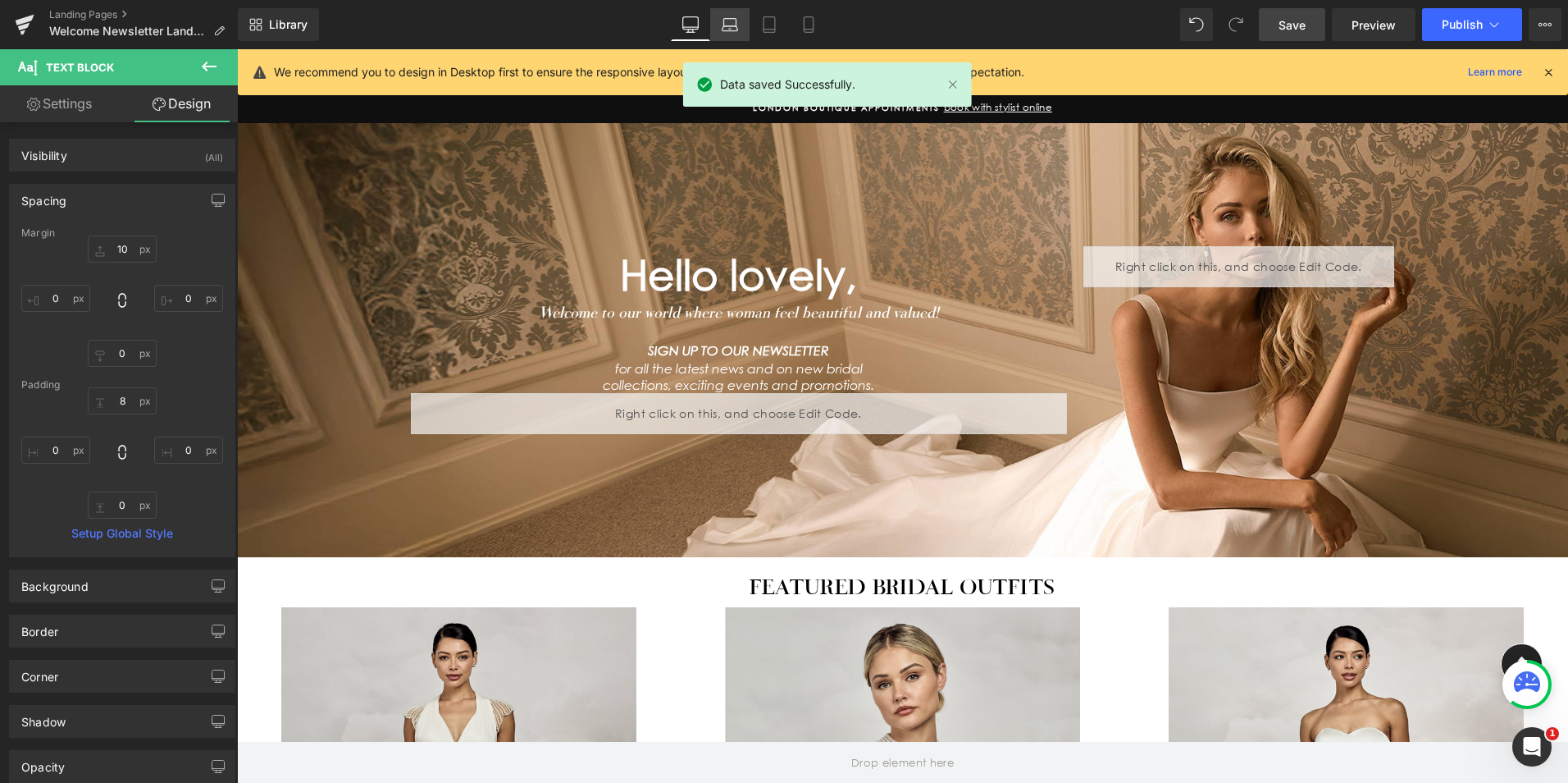
drag, startPoint x: 725, startPoint y: 26, endPoint x: 736, endPoint y: 29, distance: 11.4
click at [726, 26] on icon at bounding box center [730, 28] width 15 height 5
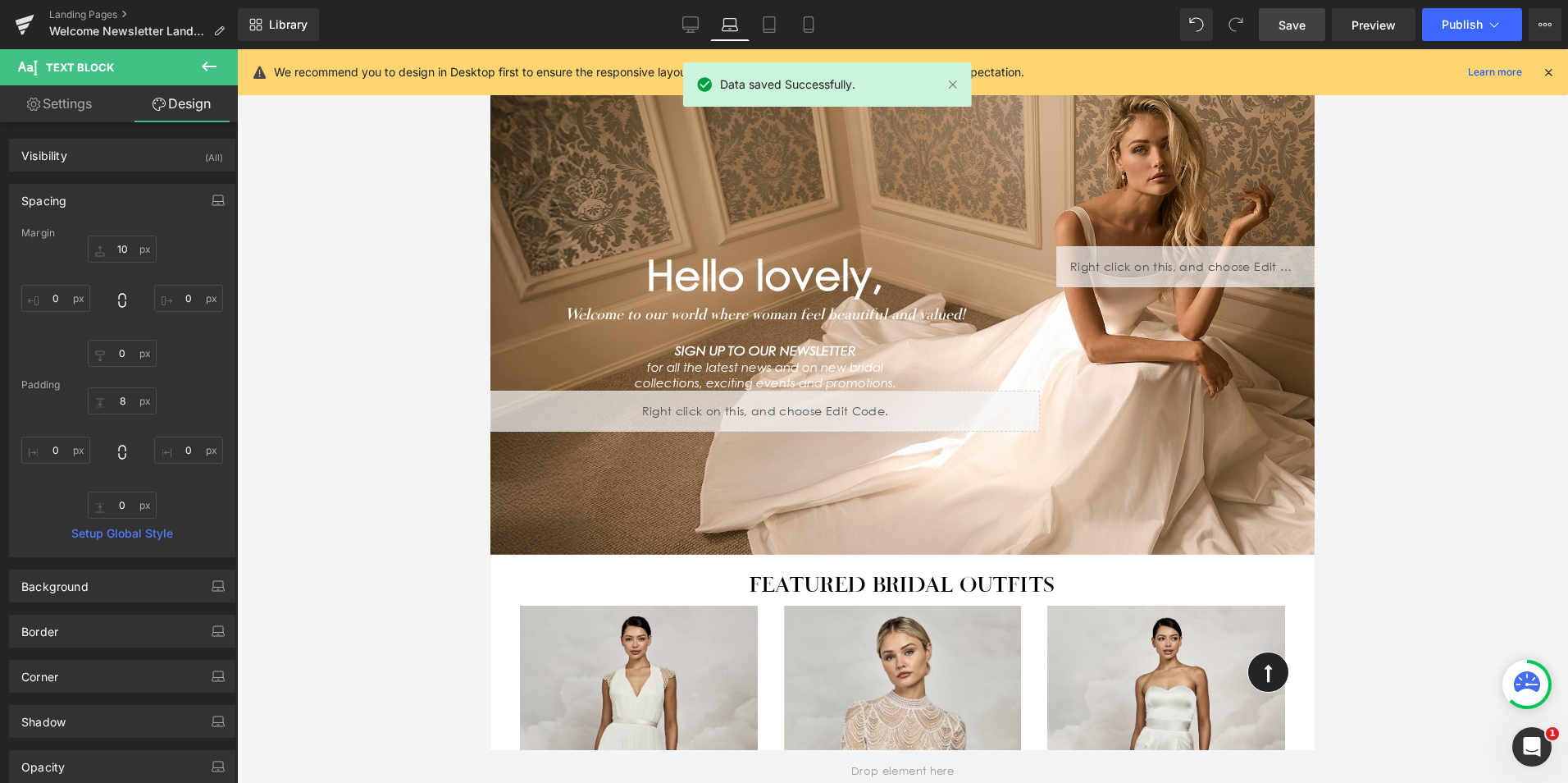
type input "10"
type input "0"
type input "10"
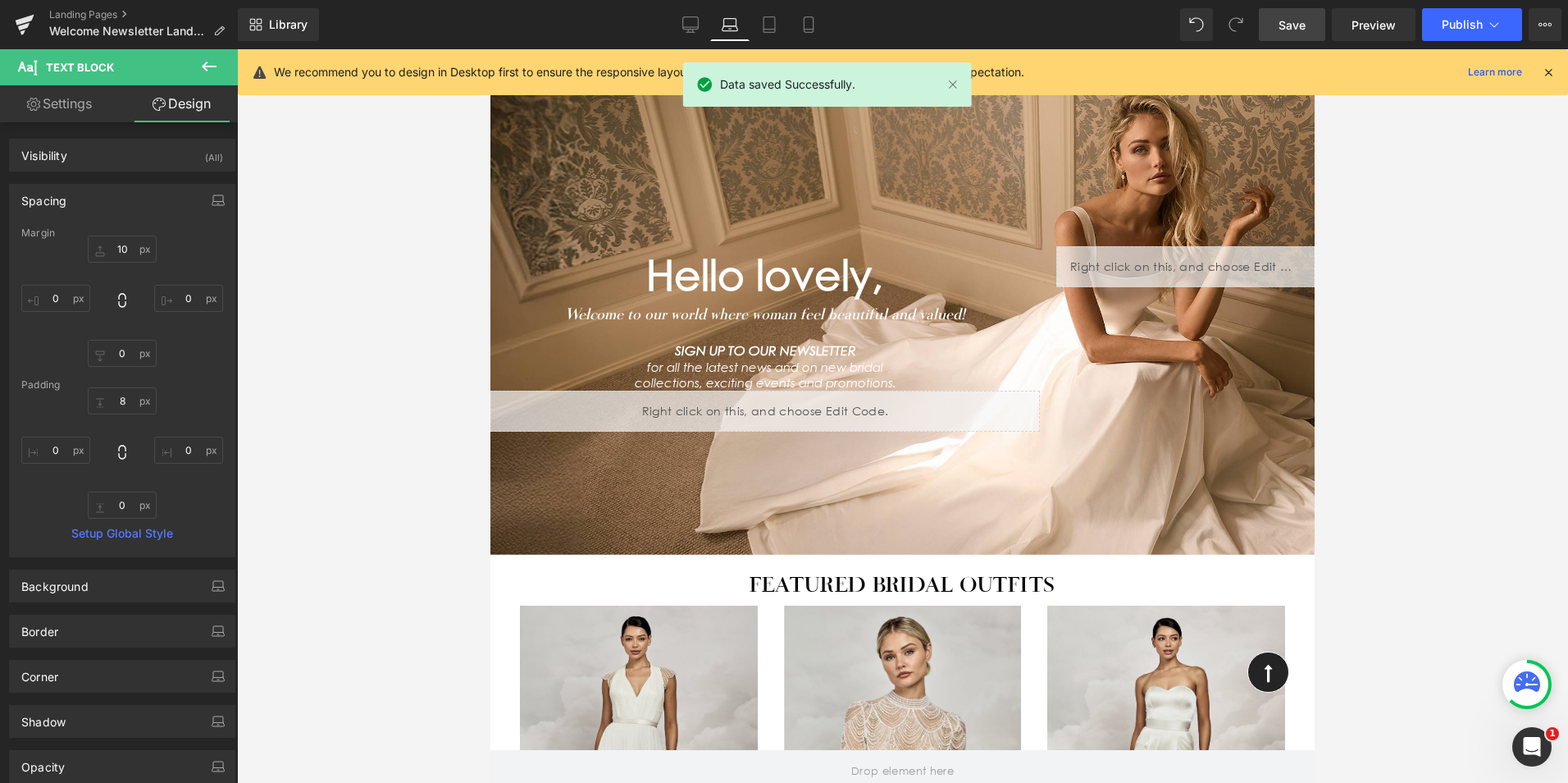
type input "0"
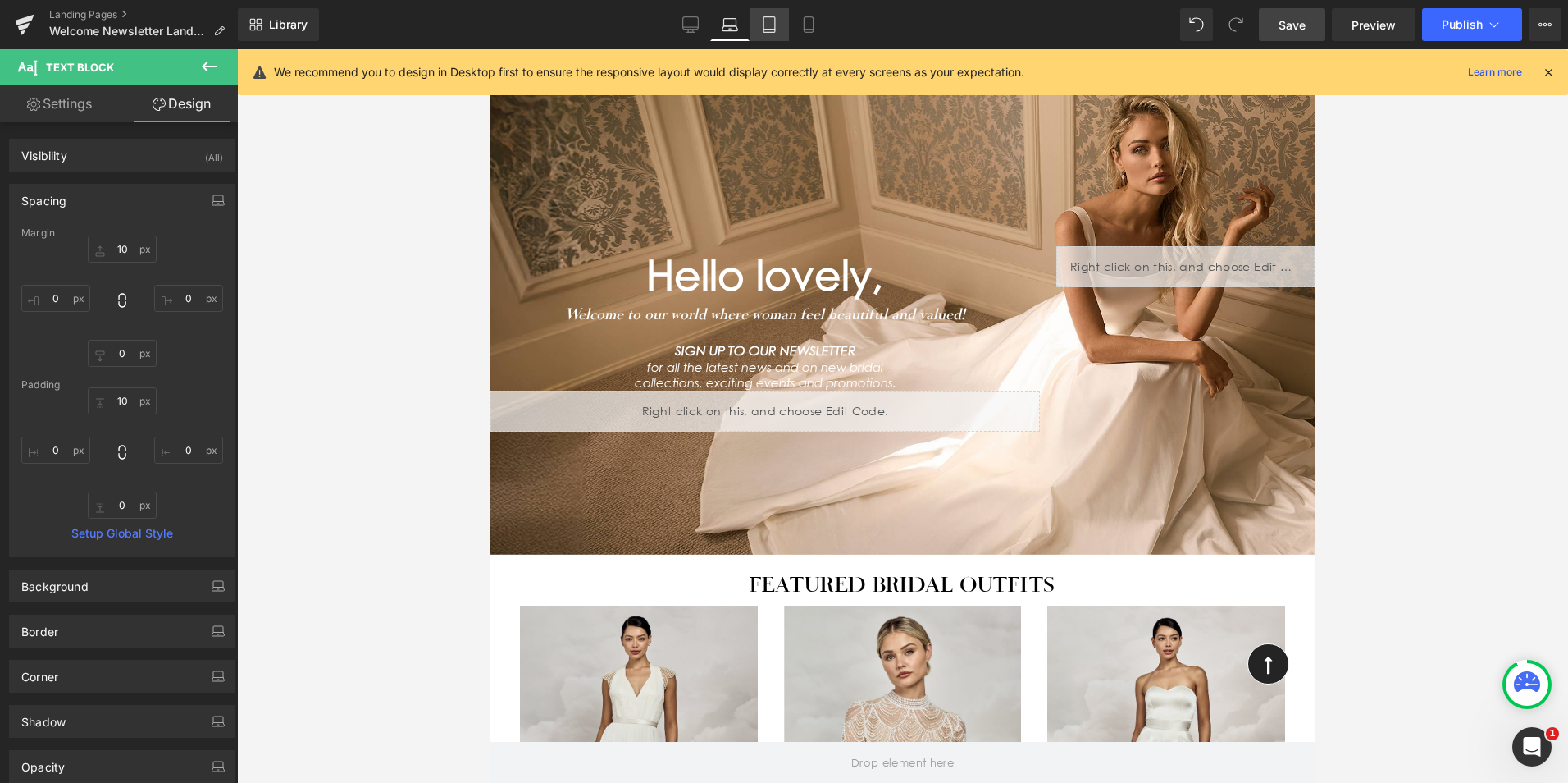
click at [769, 26] on icon at bounding box center [770, 25] width 16 height 16
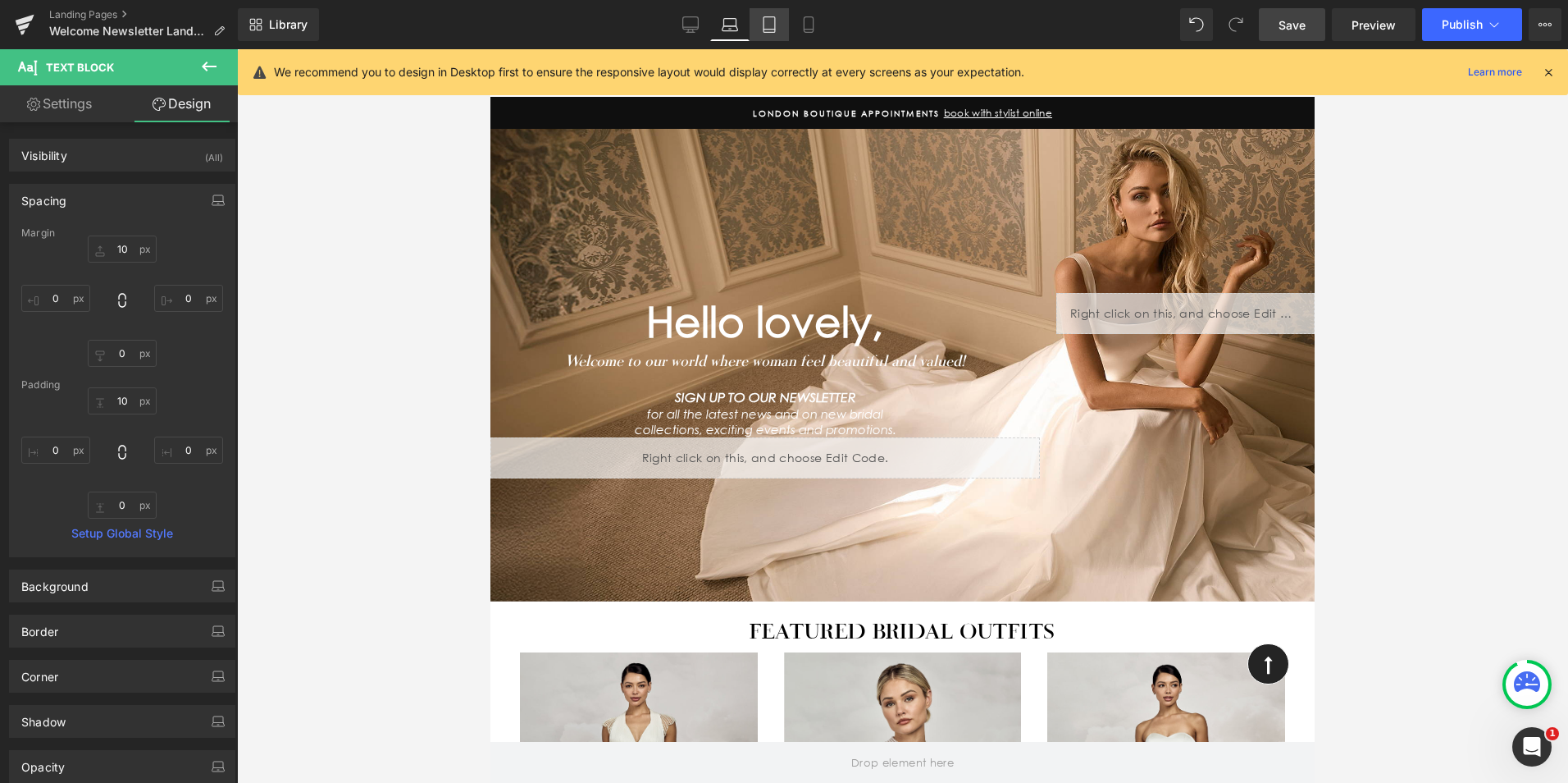
type input "10"
type input "0"
type input "8"
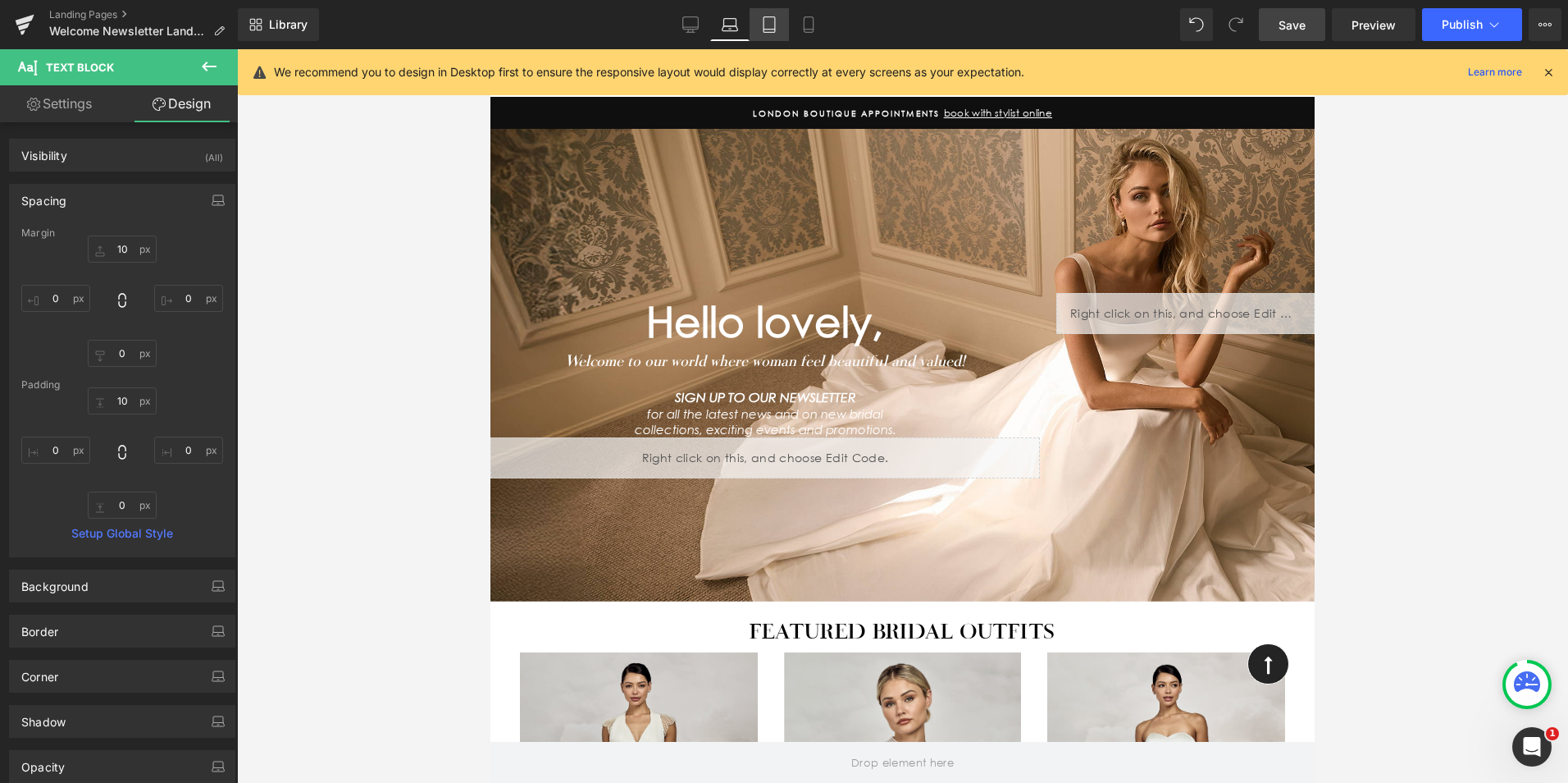
type input "0"
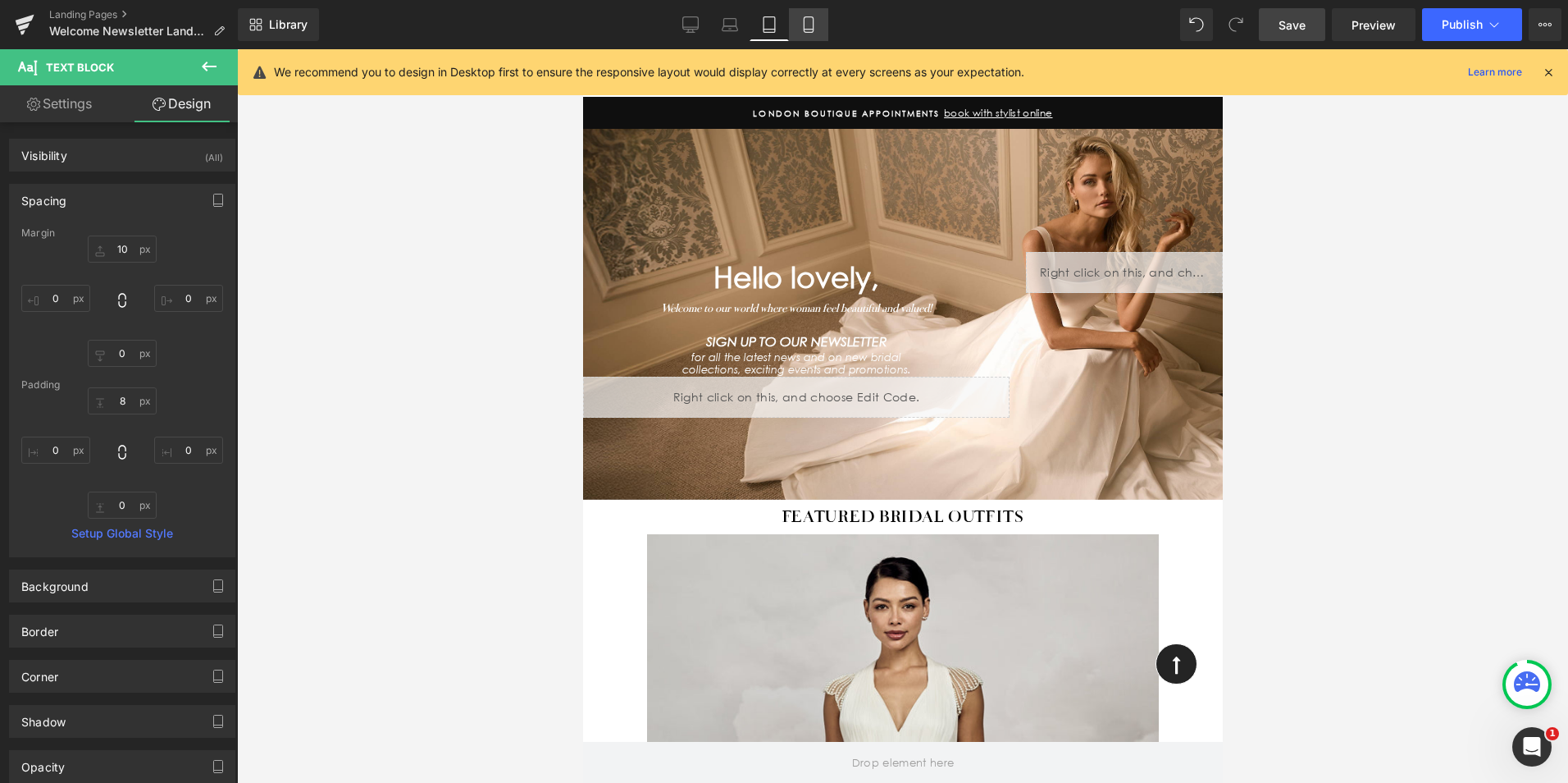
click at [794, 29] on link "Mobile" at bounding box center [808, 25] width 39 height 33
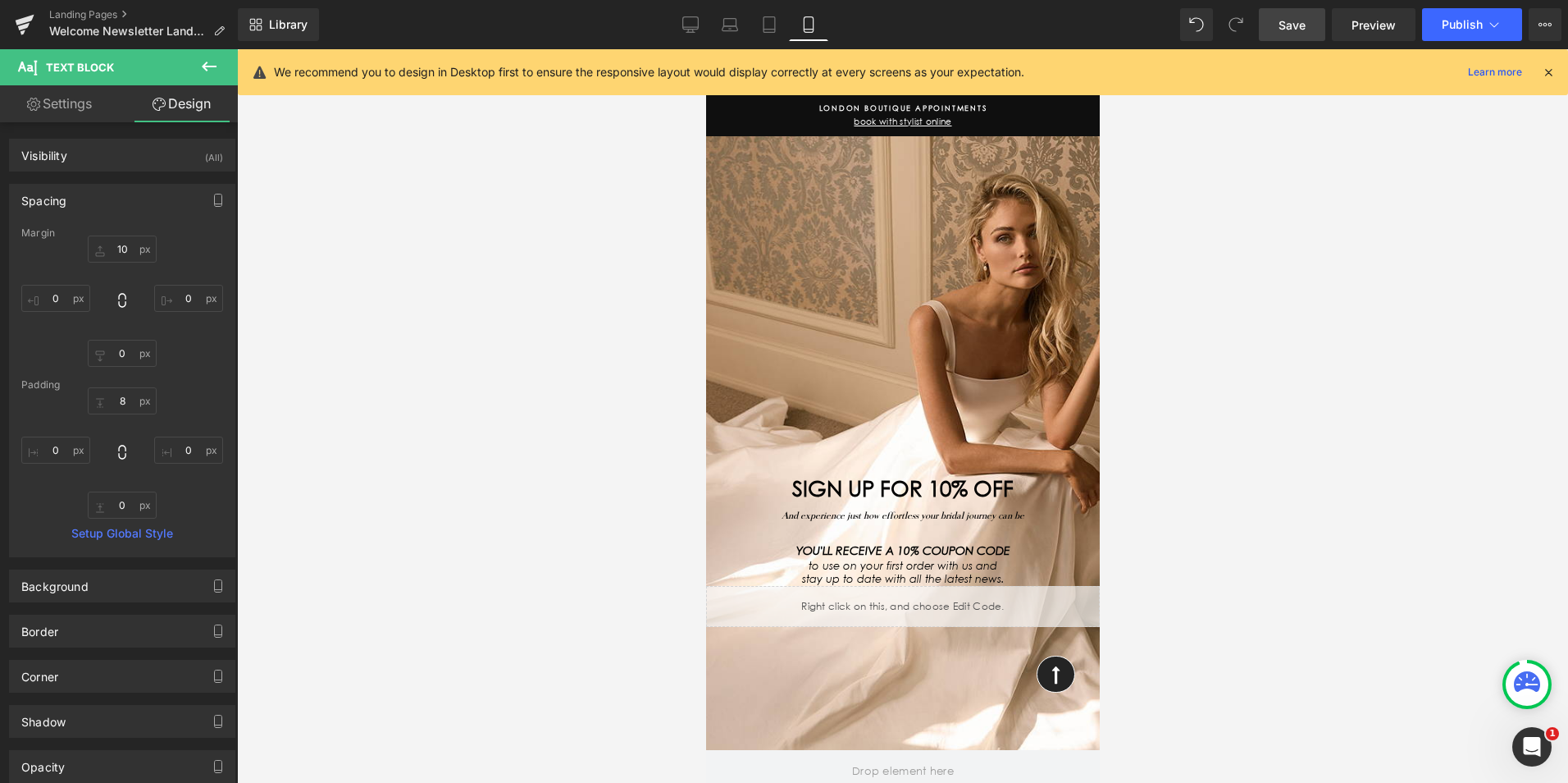
scroll to position [0, 0]
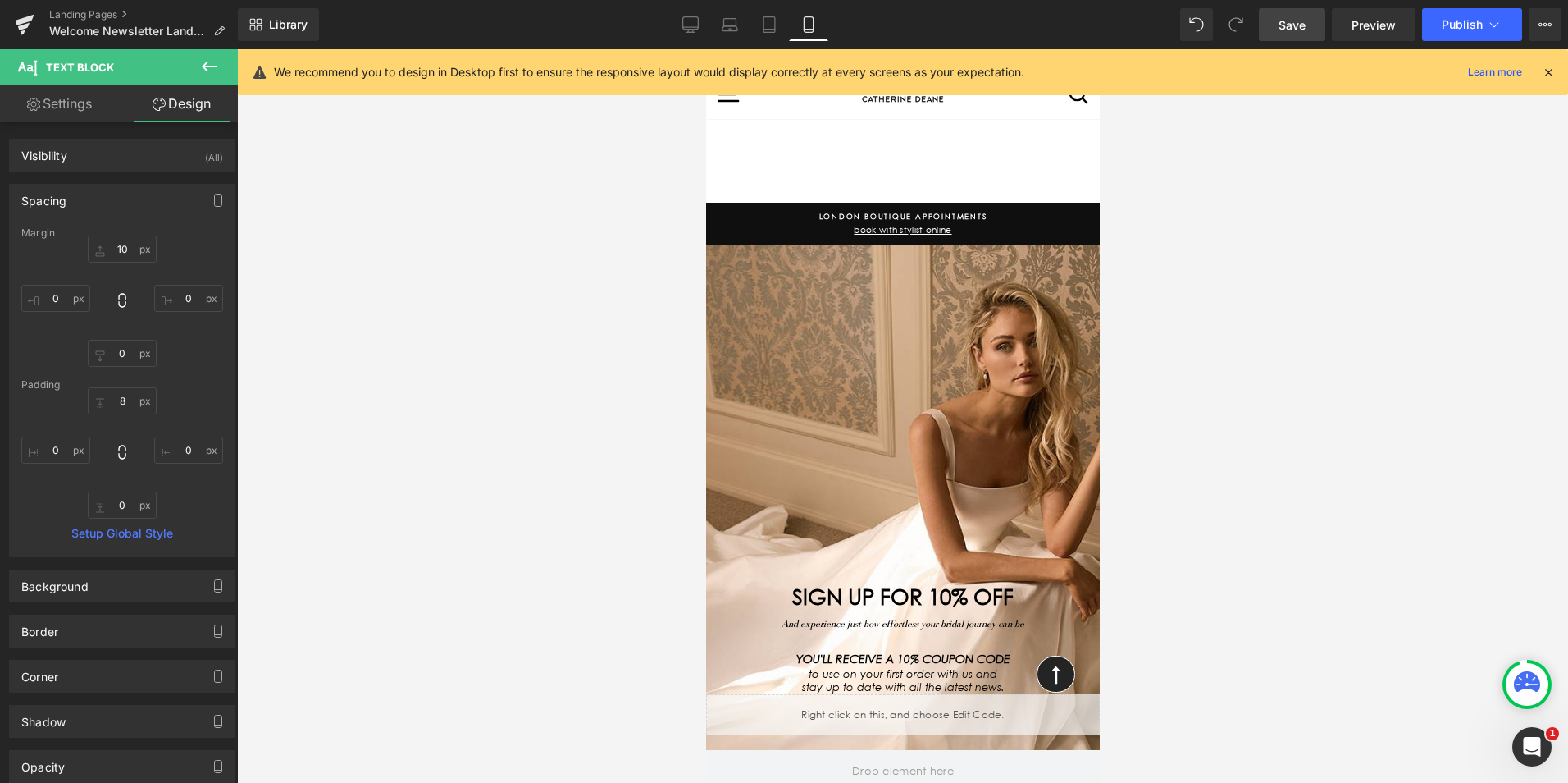
type input "10"
type input "0"
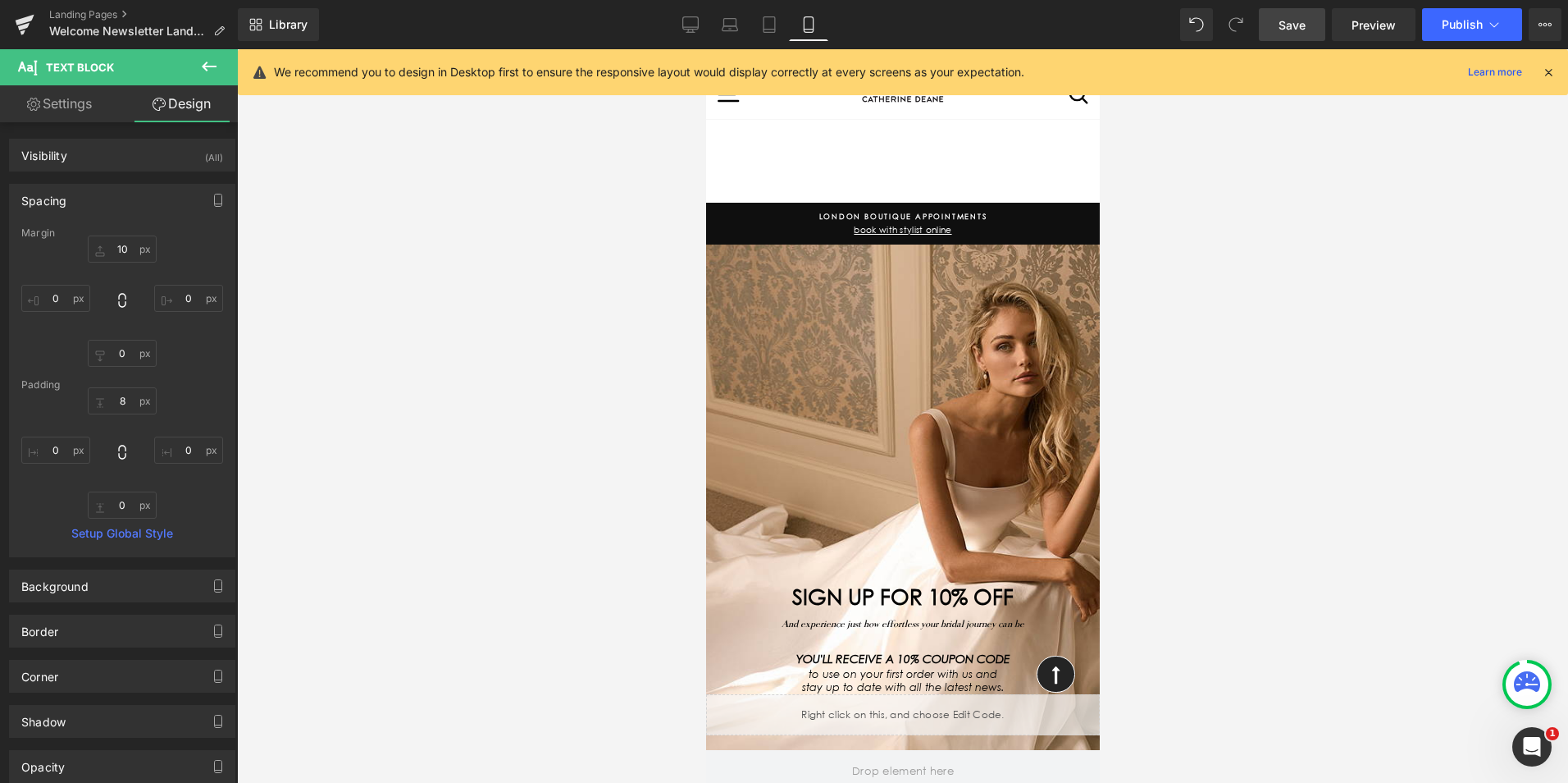
type input "0"
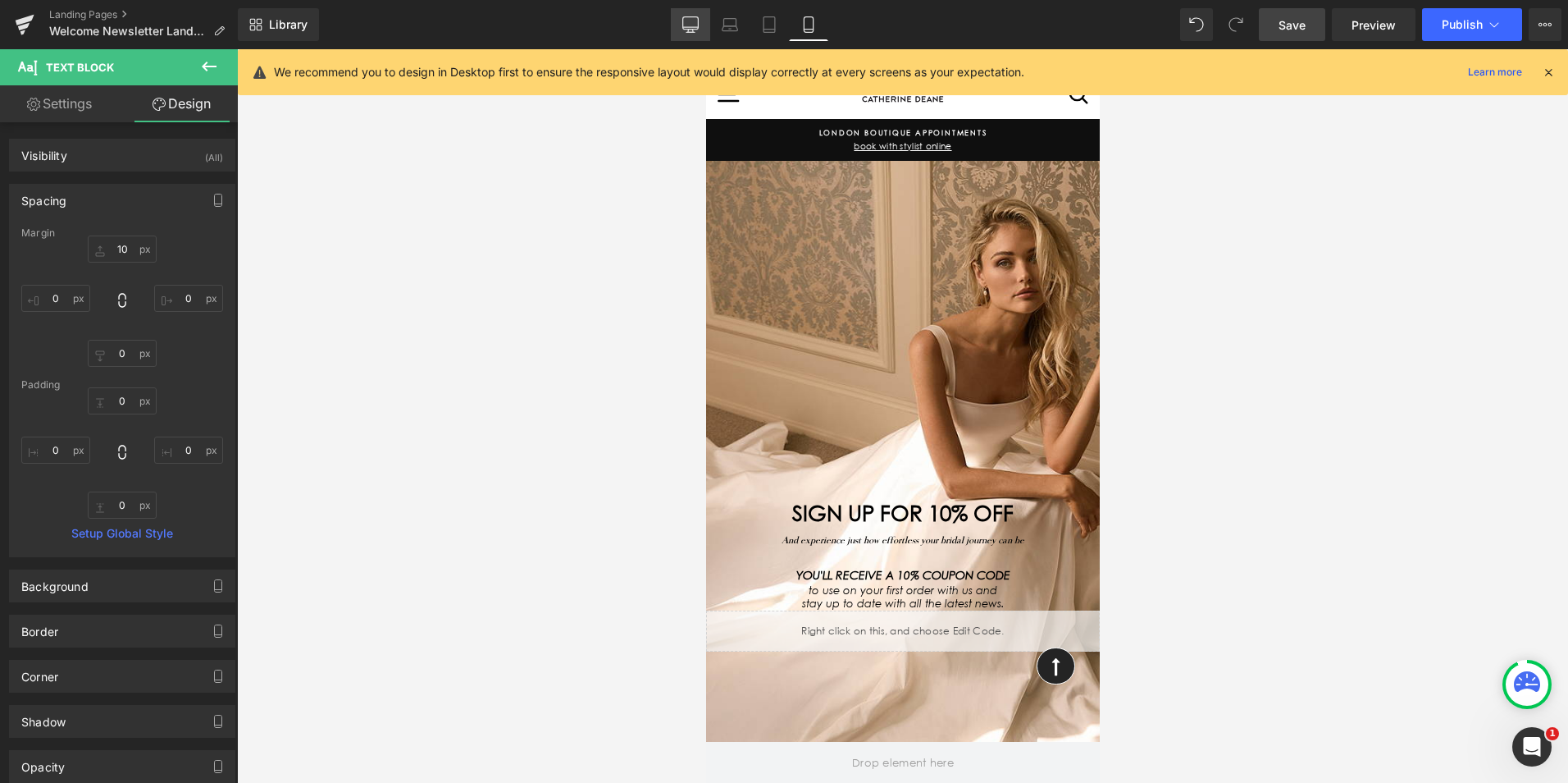
click at [704, 30] on link "Desktop" at bounding box center [690, 25] width 39 height 33
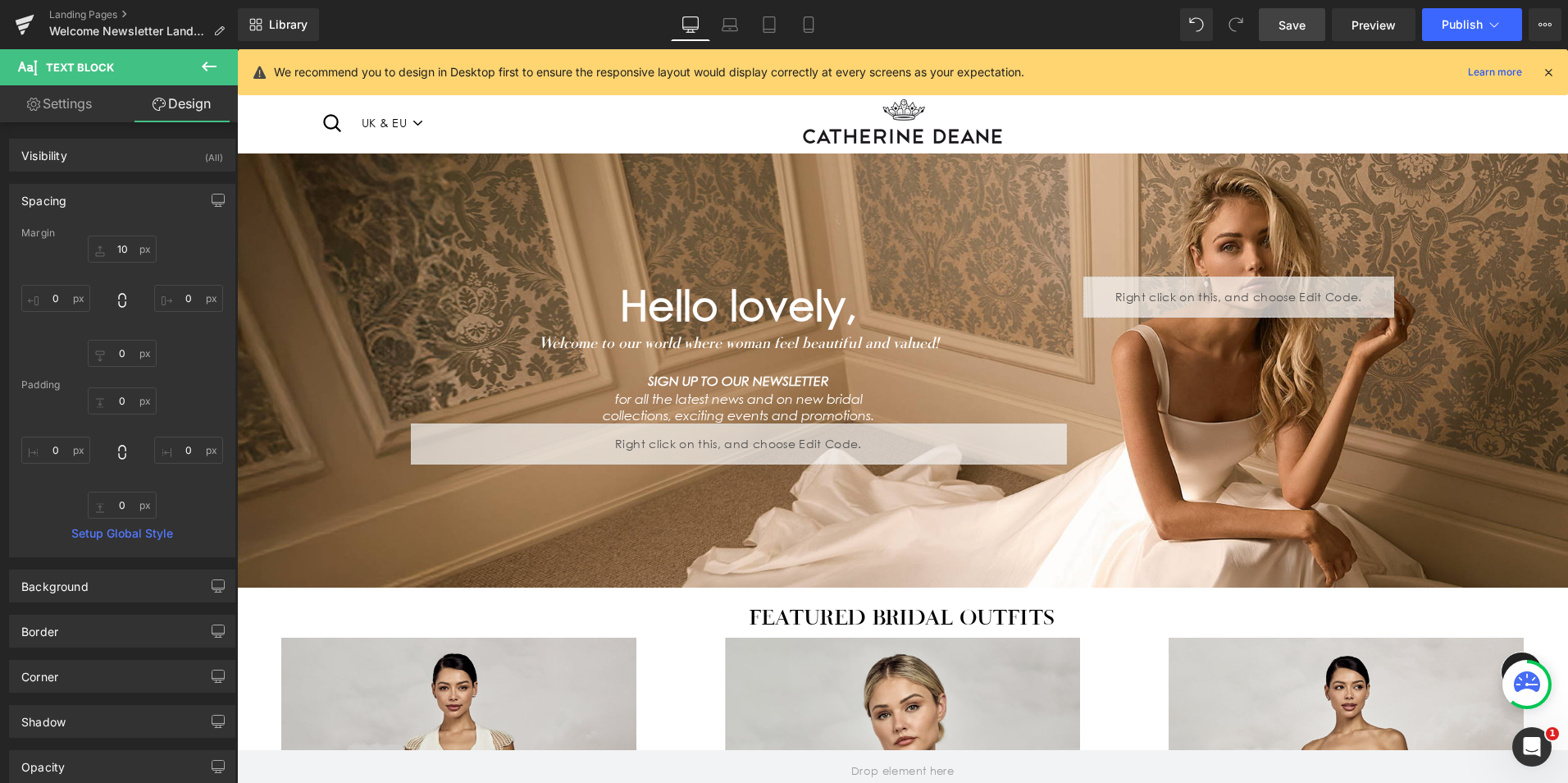
scroll to position [37, 0]
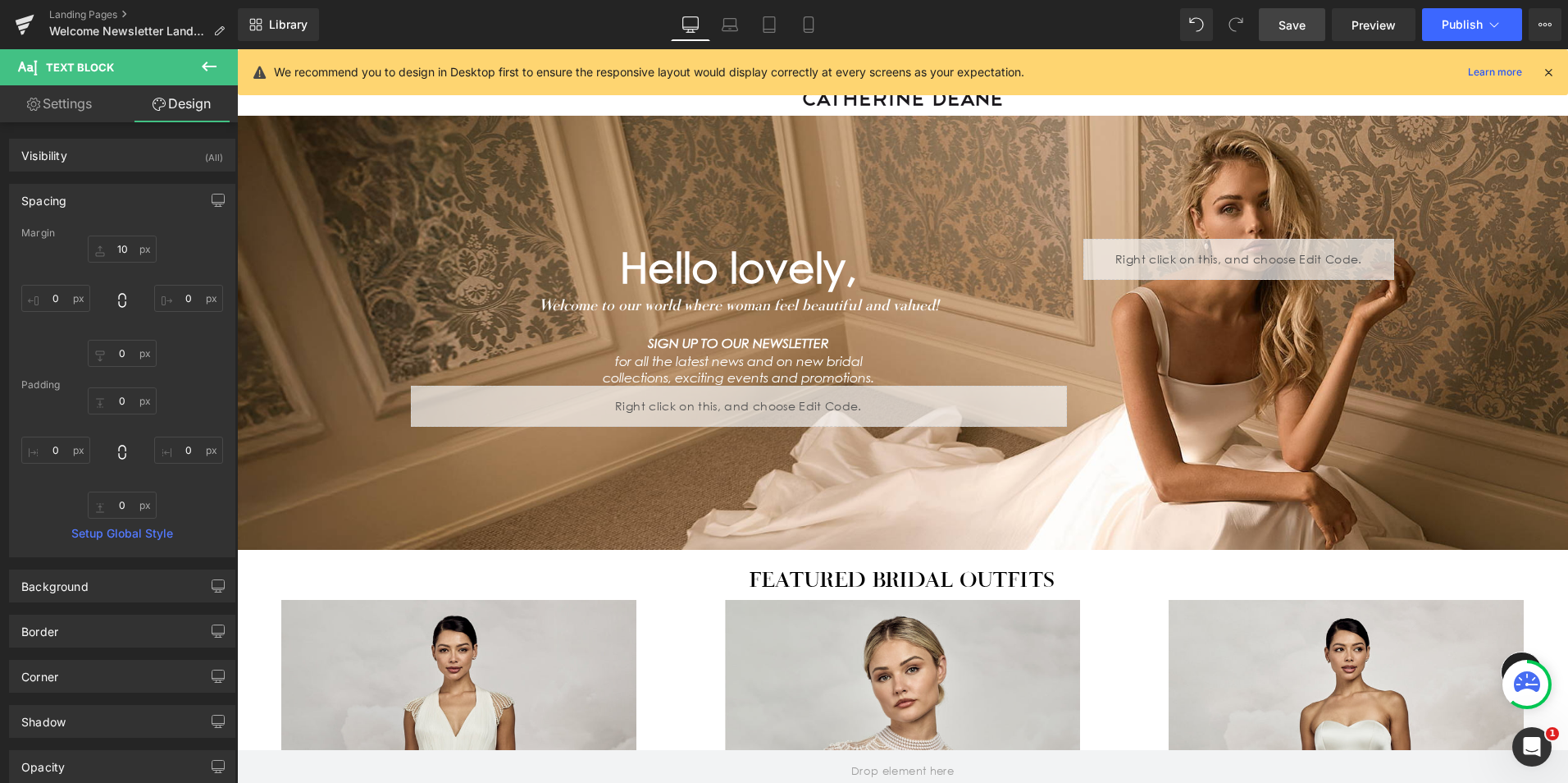
type input "10"
type input "0"
type input "8"
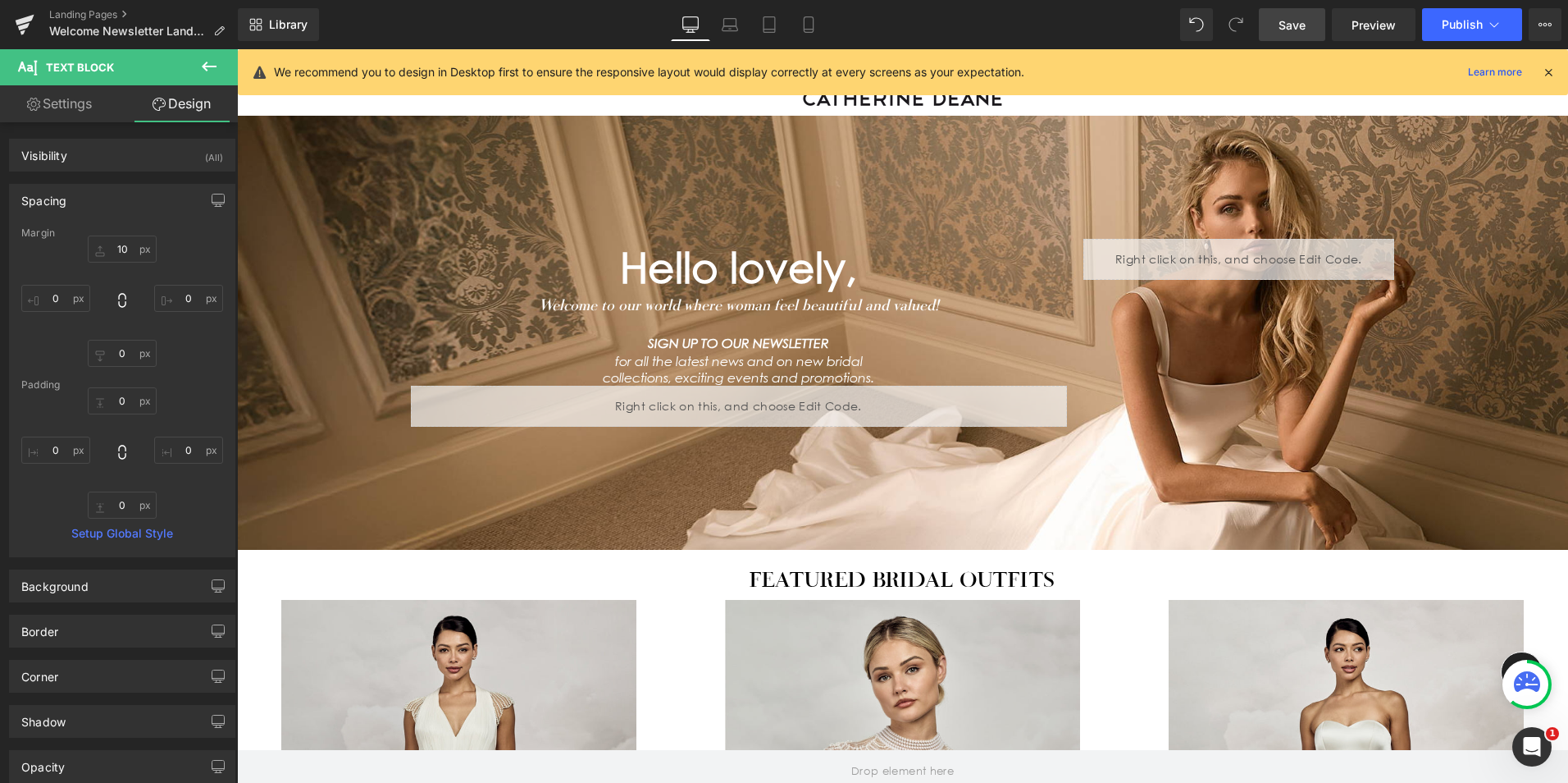
type input "0"
